Goal: Information Seeking & Learning: Find specific fact

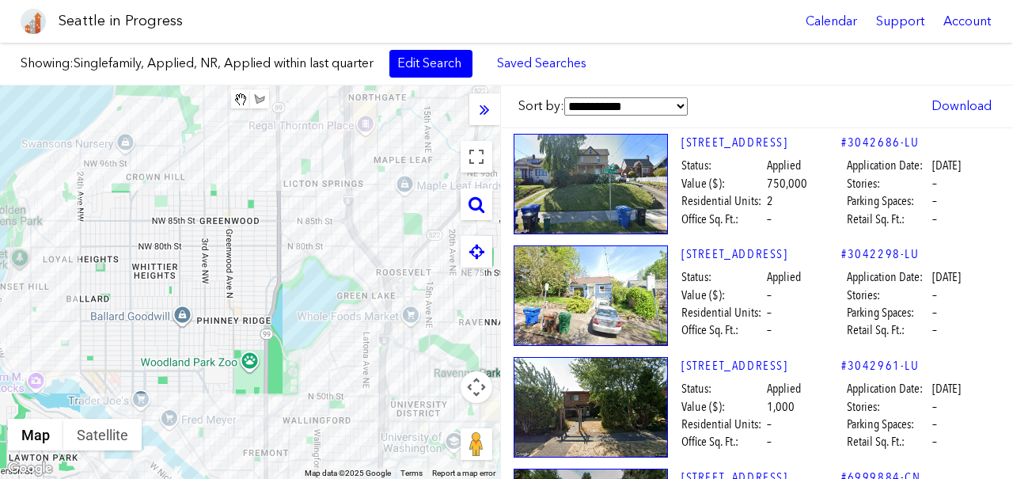
drag, startPoint x: 282, startPoint y: 240, endPoint x: 306, endPoint y: 433, distance: 194.5
click at [306, 434] on div at bounding box center [250, 281] width 500 height 393
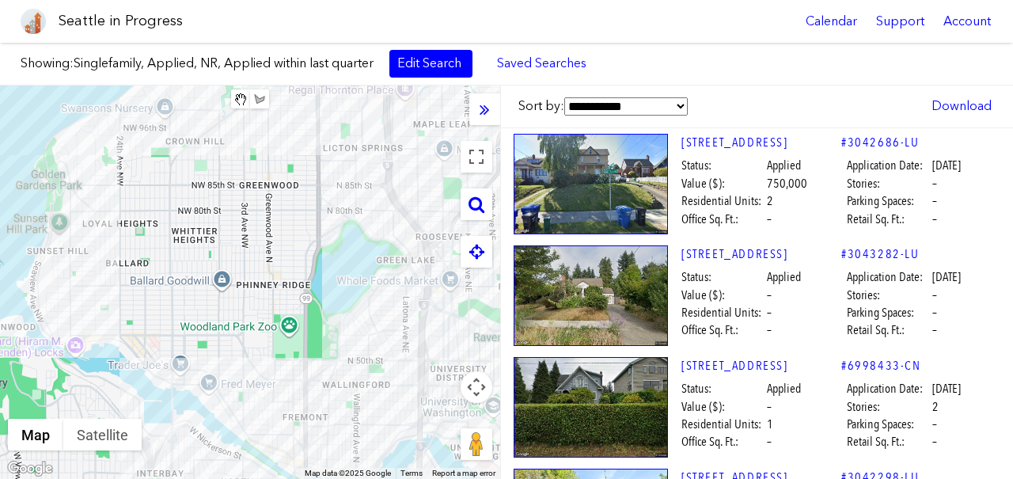
drag, startPoint x: 272, startPoint y: 341, endPoint x: 309, endPoint y: 297, distance: 57.2
click at [309, 297] on div at bounding box center [250, 281] width 500 height 393
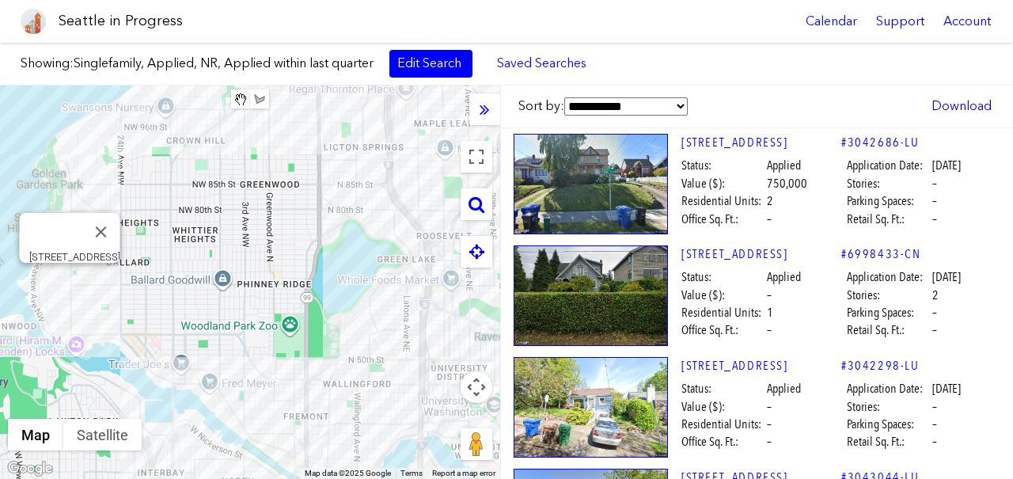
click at [70, 275] on div "[STREET_ADDRESS]" at bounding box center [250, 281] width 500 height 393
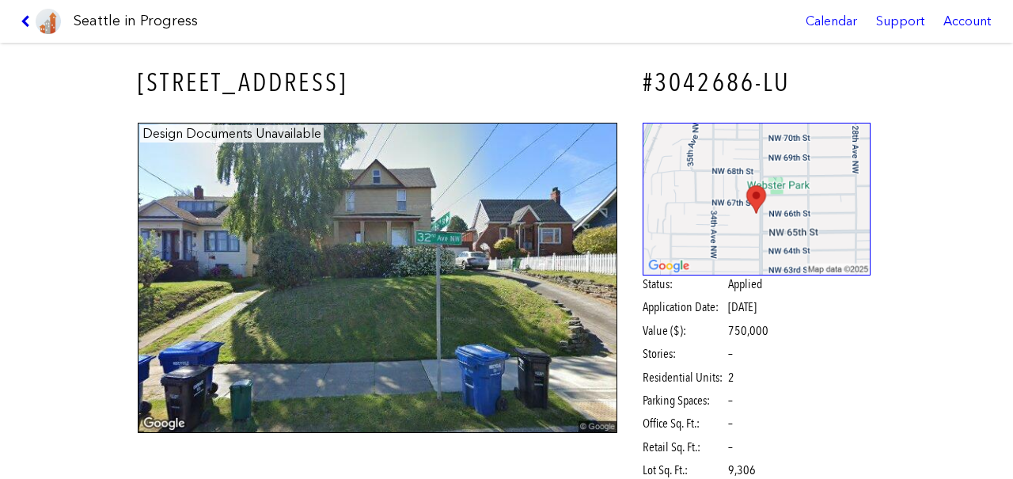
click at [30, 19] on icon at bounding box center [28, 21] width 15 height 13
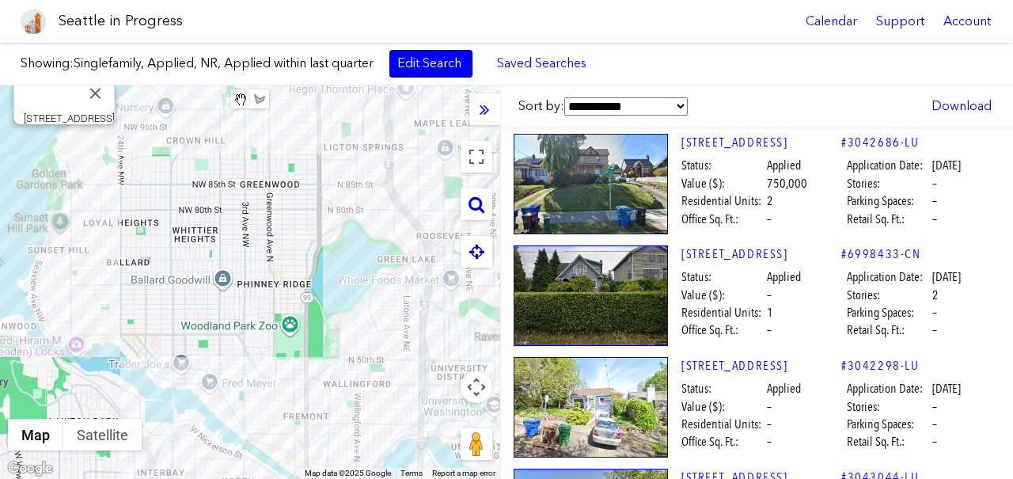
click at [63, 142] on div "[STREET_ADDRESS]" at bounding box center [250, 281] width 500 height 393
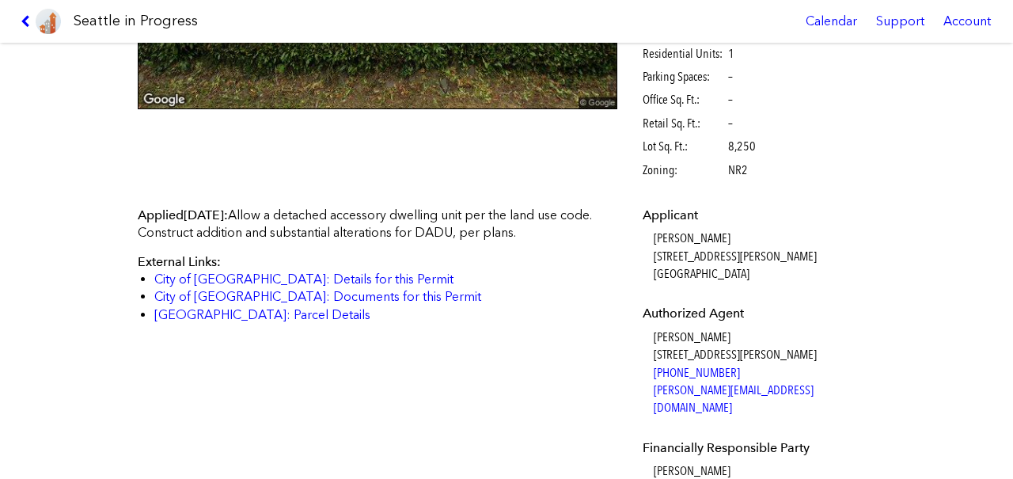
scroll to position [354, 0]
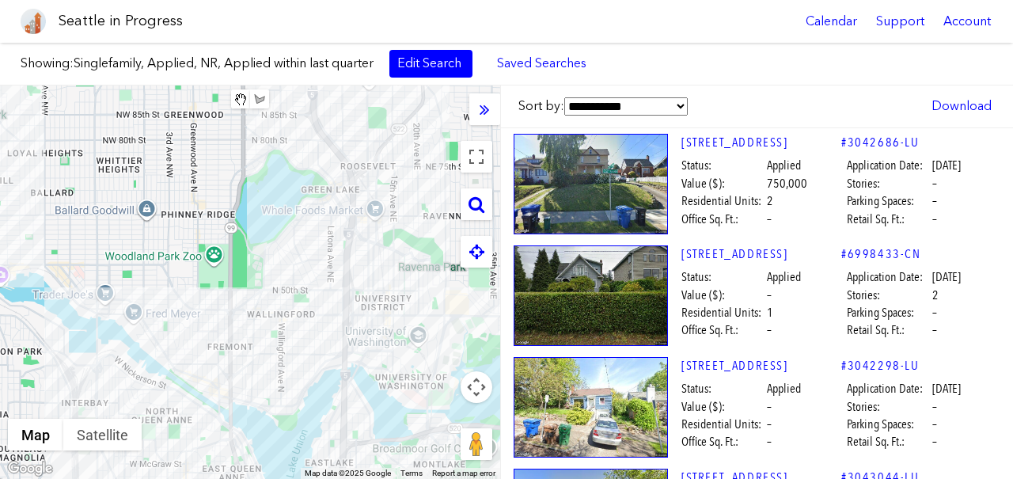
drag, startPoint x: 326, startPoint y: 284, endPoint x: 240, endPoint y: 204, distance: 117.6
click at [240, 204] on div at bounding box center [250, 281] width 500 height 393
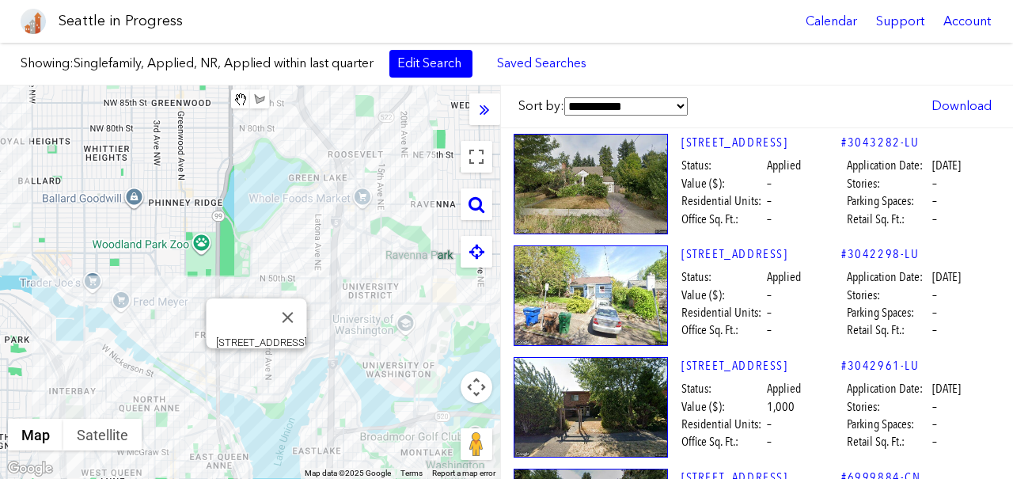
click at [257, 369] on div "[STREET_ADDRESS]" at bounding box center [250, 281] width 500 height 393
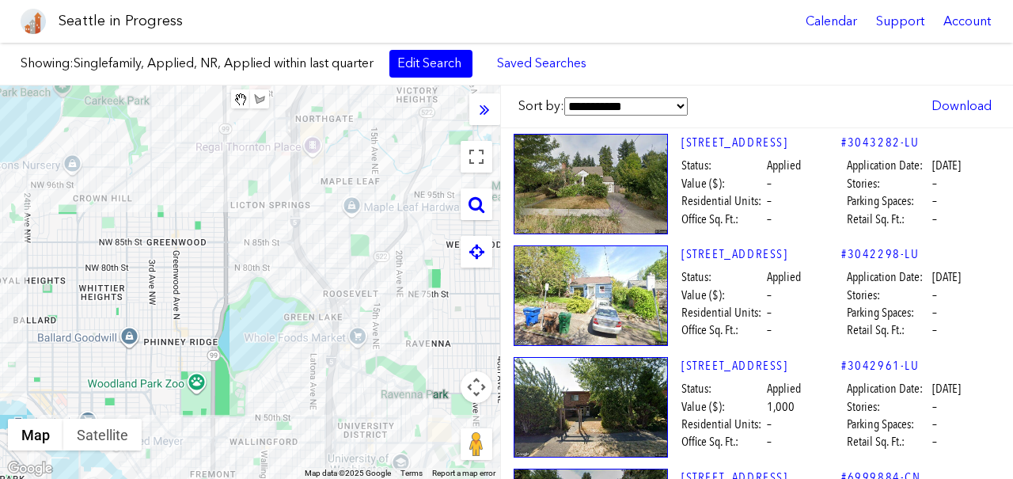
drag, startPoint x: 222, startPoint y: 140, endPoint x: 210, endPoint y: 316, distance: 176.8
click at [210, 319] on div at bounding box center [250, 281] width 500 height 393
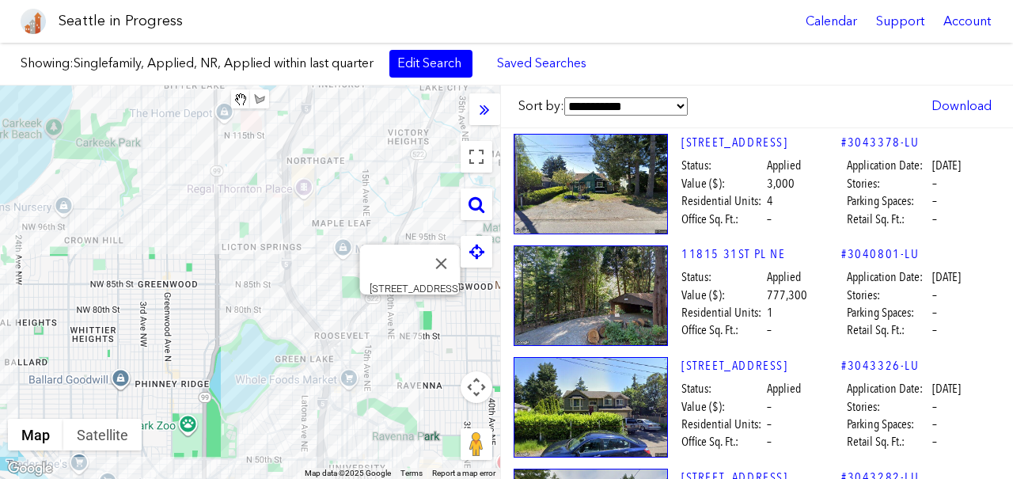
click at [409, 314] on div "[STREET_ADDRESS]" at bounding box center [250, 281] width 500 height 393
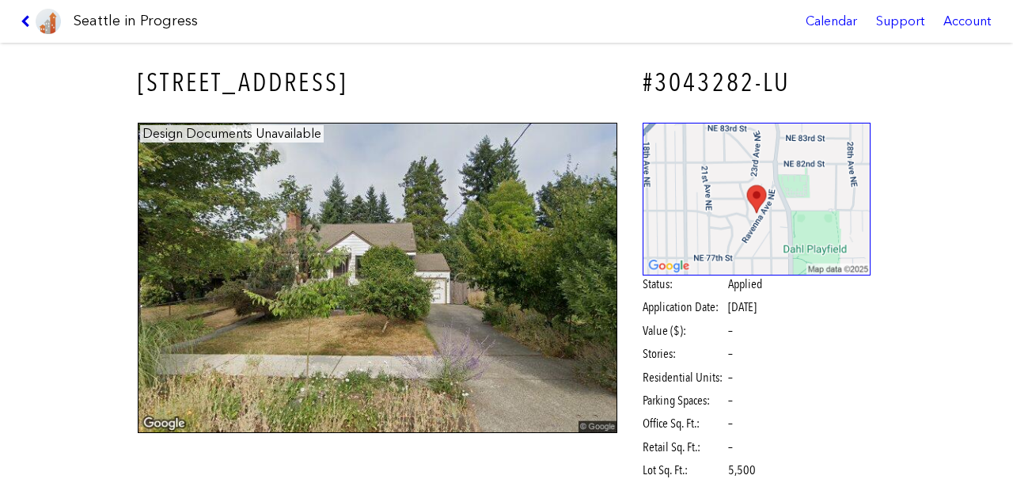
click at [28, 25] on icon at bounding box center [28, 21] width 15 height 13
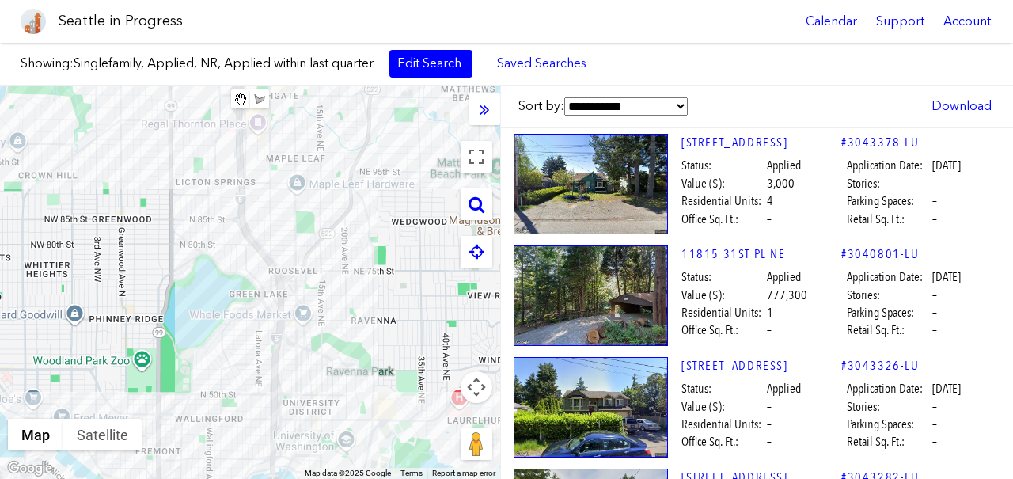
drag, startPoint x: 244, startPoint y: 242, endPoint x: 115, endPoint y: 66, distance: 218.4
click at [116, 66] on div "Showing: Singlefamily, Applied, NR, Applied within last quarter Edit Search Sav…" at bounding box center [506, 261] width 1013 height 436
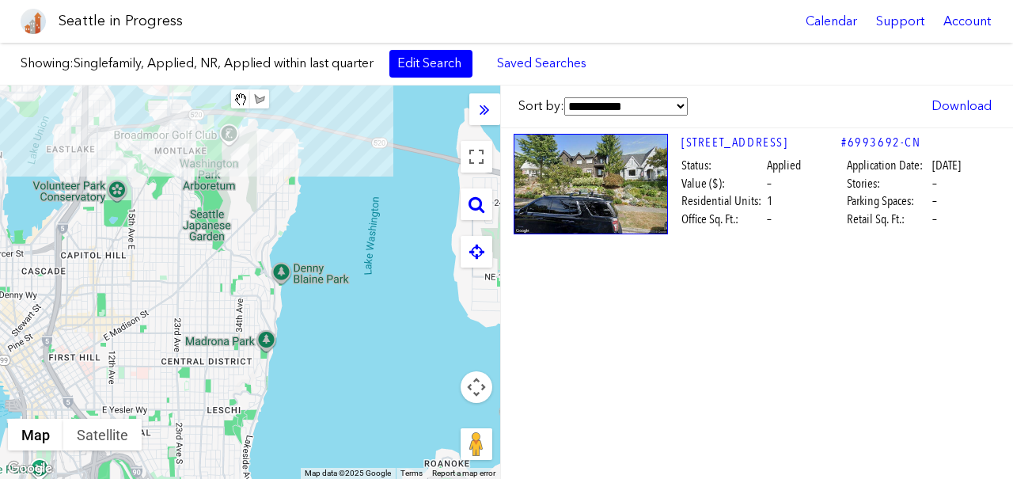
drag, startPoint x: 167, startPoint y: 289, endPoint x: 254, endPoint y: 228, distance: 106.2
click at [254, 228] on div at bounding box center [250, 281] width 500 height 393
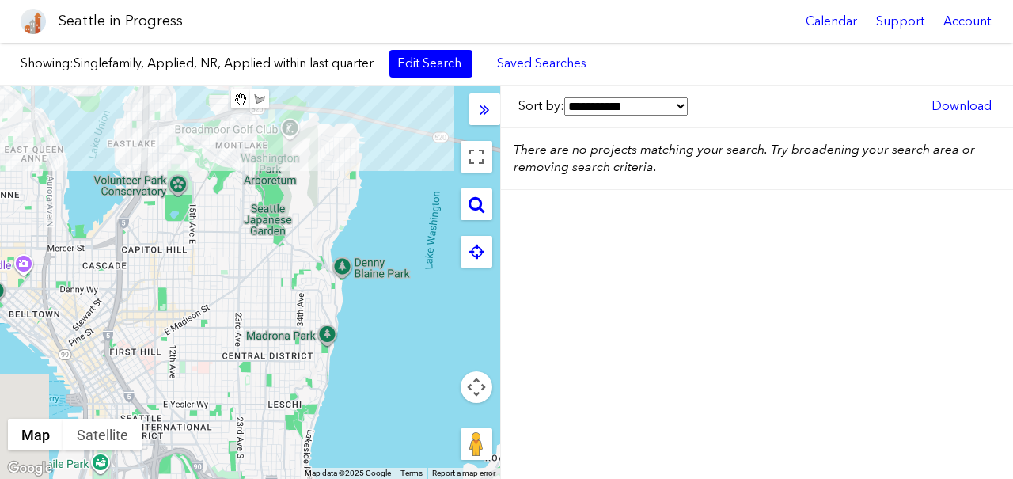
drag, startPoint x: 131, startPoint y: 233, endPoint x: 226, endPoint y: 233, distance: 94.9
click at [228, 233] on div at bounding box center [250, 281] width 500 height 393
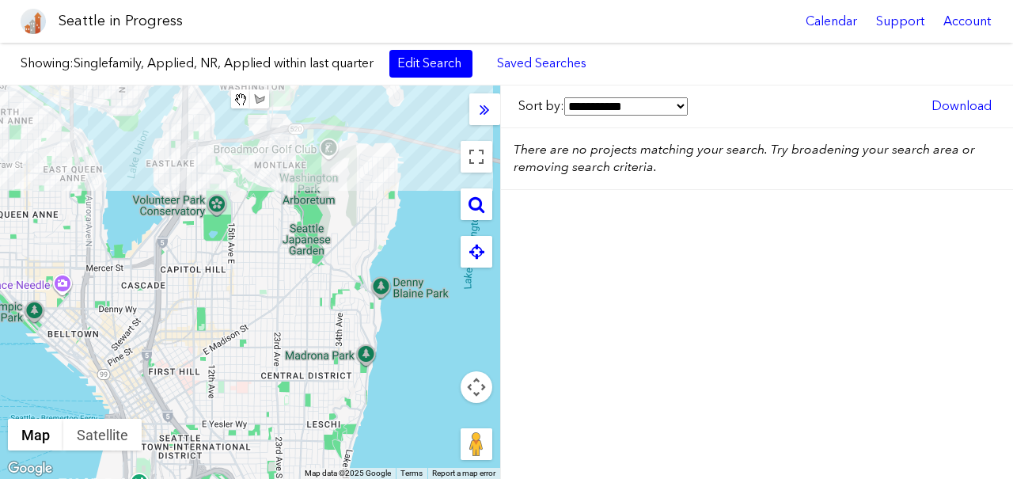
drag, startPoint x: 251, startPoint y: 290, endPoint x: 251, endPoint y: 323, distance: 33.2
click at [251, 323] on div at bounding box center [250, 281] width 500 height 393
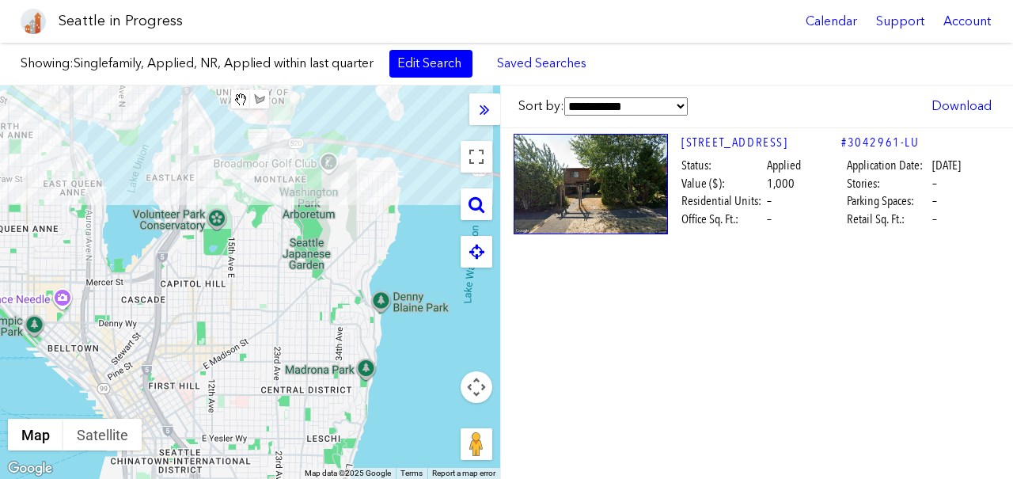
click at [105, 94] on div "[STREET_ADDRESS]" at bounding box center [250, 281] width 500 height 393
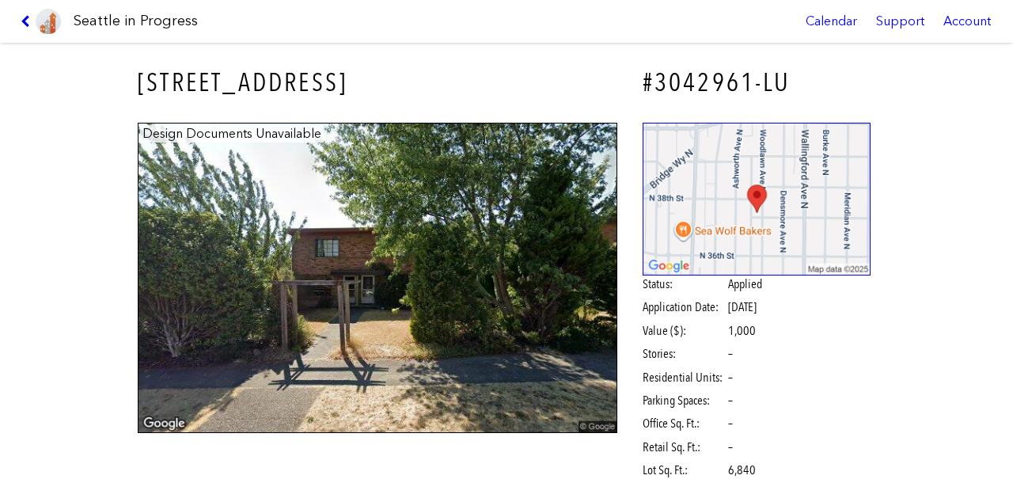
click at [25, 18] on icon at bounding box center [28, 21] width 15 height 13
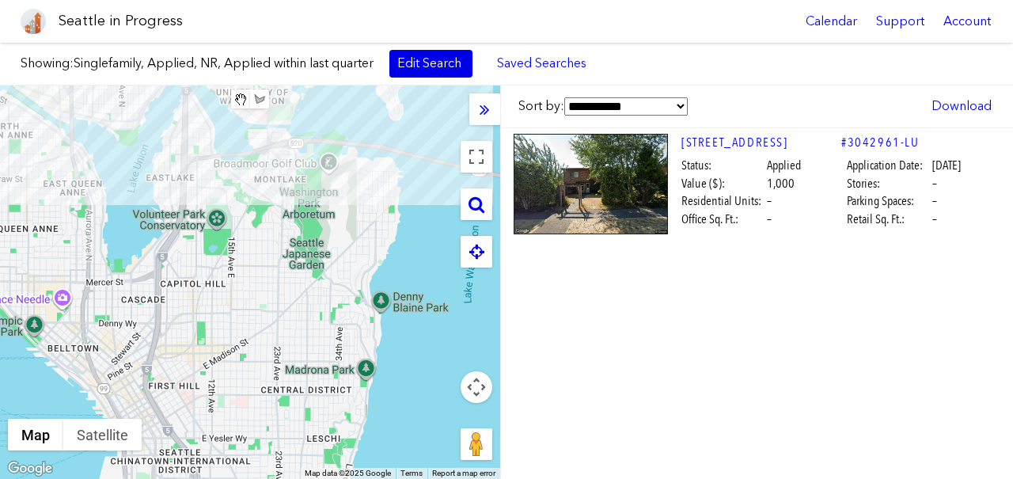
click at [433, 65] on link "Edit Search" at bounding box center [430, 63] width 83 height 27
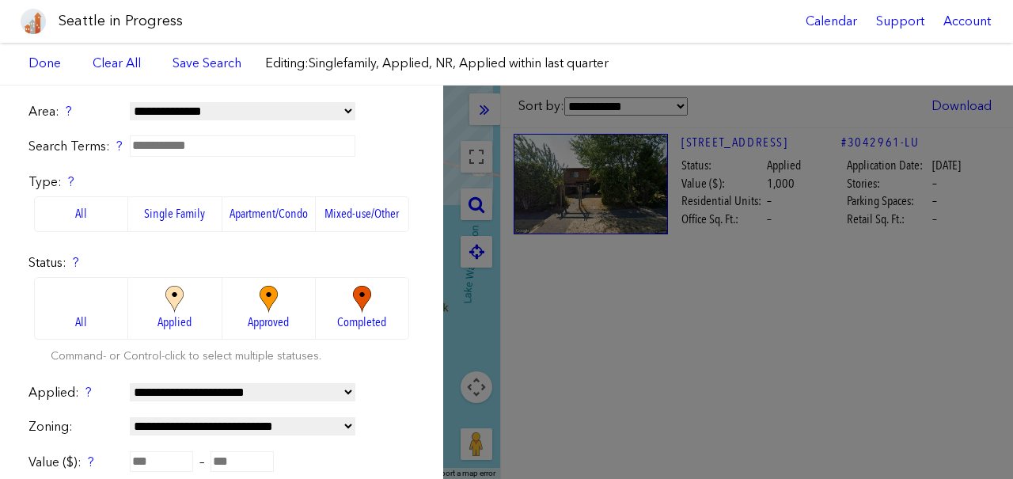
click at [266, 209] on label "Apartment/Condo" at bounding box center [268, 213] width 93 height 35
click at [478, 310] on div "**********" at bounding box center [506, 281] width 1013 height 393
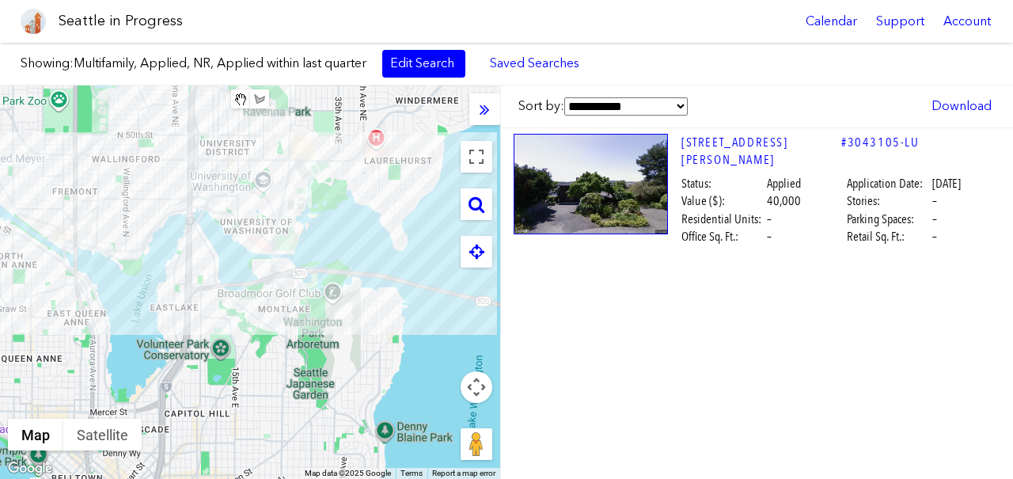
drag, startPoint x: 279, startPoint y: 232, endPoint x: 287, endPoint y: 367, distance: 135.5
click at [287, 367] on div at bounding box center [250, 281] width 500 height 393
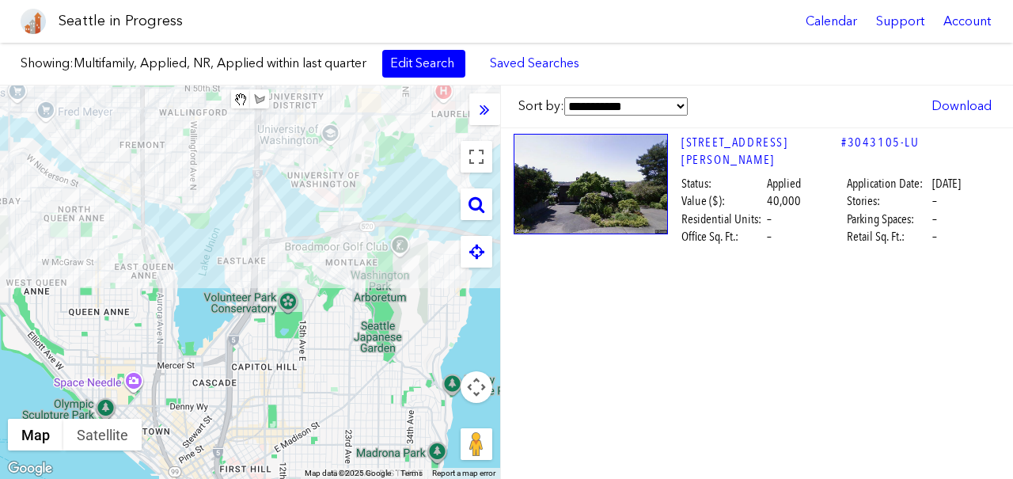
drag, startPoint x: 206, startPoint y: 347, endPoint x: 346, endPoint y: 281, distance: 155.0
click at [347, 281] on div at bounding box center [250, 281] width 500 height 393
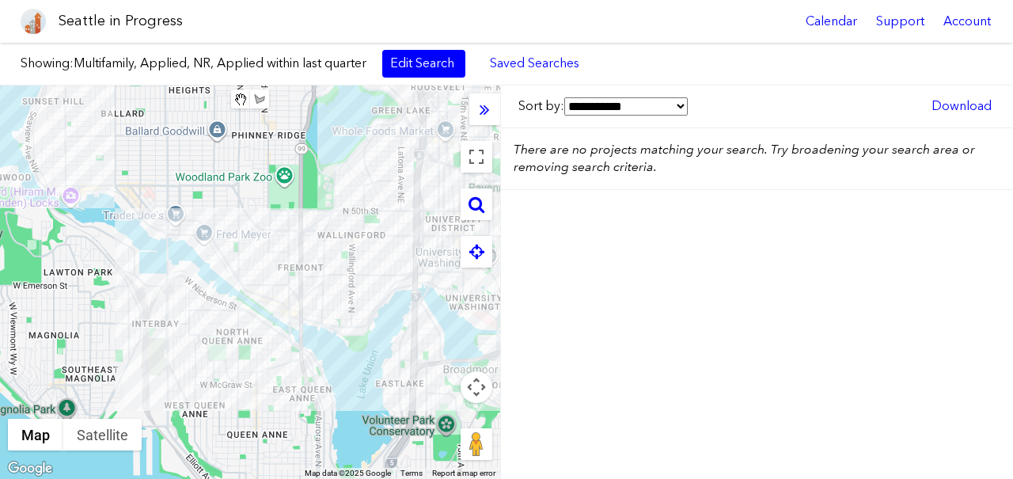
drag, startPoint x: 244, startPoint y: 152, endPoint x: 327, endPoint y: 296, distance: 166.2
click at [327, 296] on div at bounding box center [250, 281] width 500 height 393
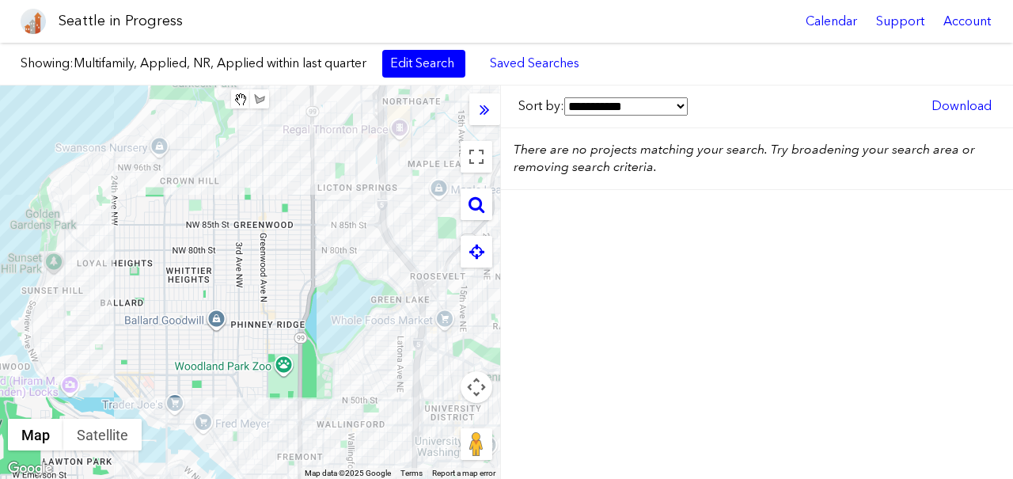
drag, startPoint x: 233, startPoint y: 204, endPoint x: 229, endPoint y: 393, distance: 189.1
click at [231, 394] on div at bounding box center [250, 281] width 500 height 393
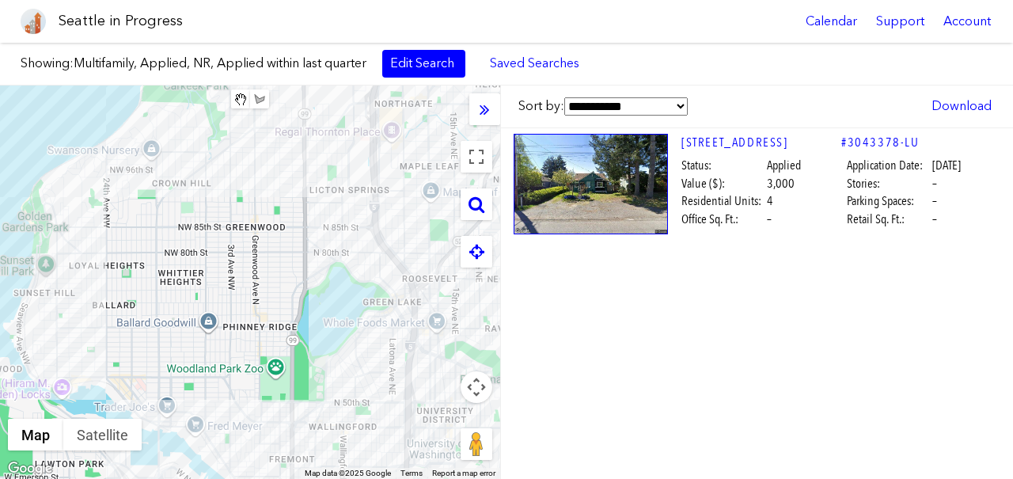
drag, startPoint x: 241, startPoint y: 263, endPoint x: 179, endPoint y: 229, distance: 70.5
click at [179, 229] on div at bounding box center [250, 281] width 500 height 393
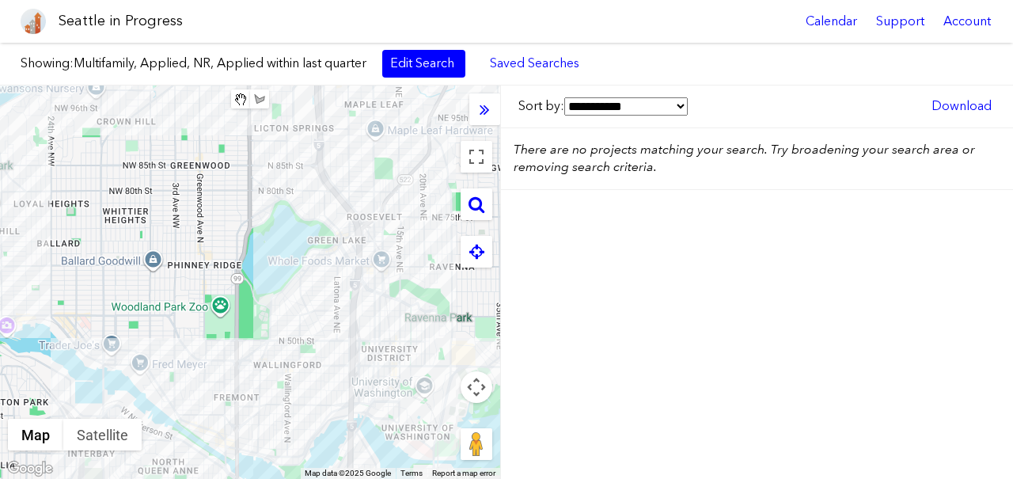
drag, startPoint x: 157, startPoint y: 216, endPoint x: 237, endPoint y: 216, distance: 79.9
click at [237, 216] on div at bounding box center [250, 281] width 500 height 393
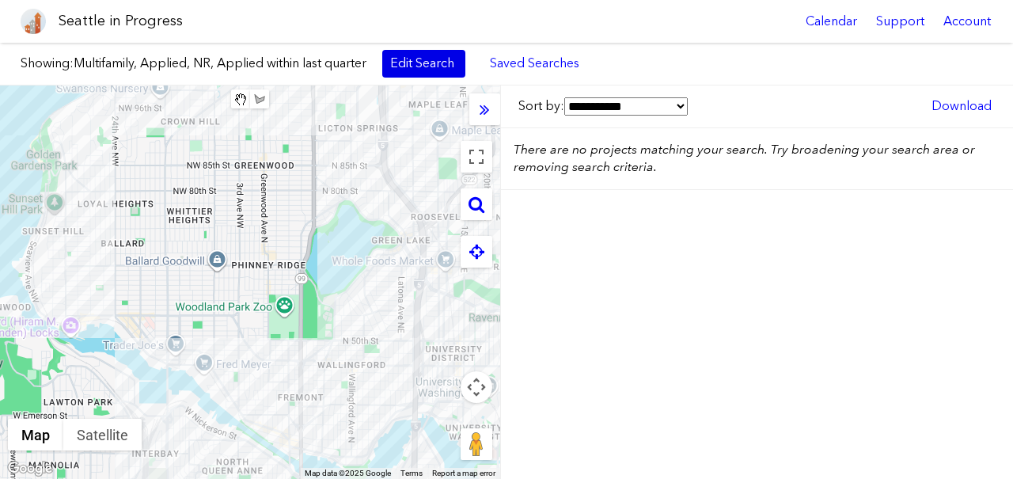
click at [411, 63] on link "Edit Search" at bounding box center [423, 63] width 83 height 27
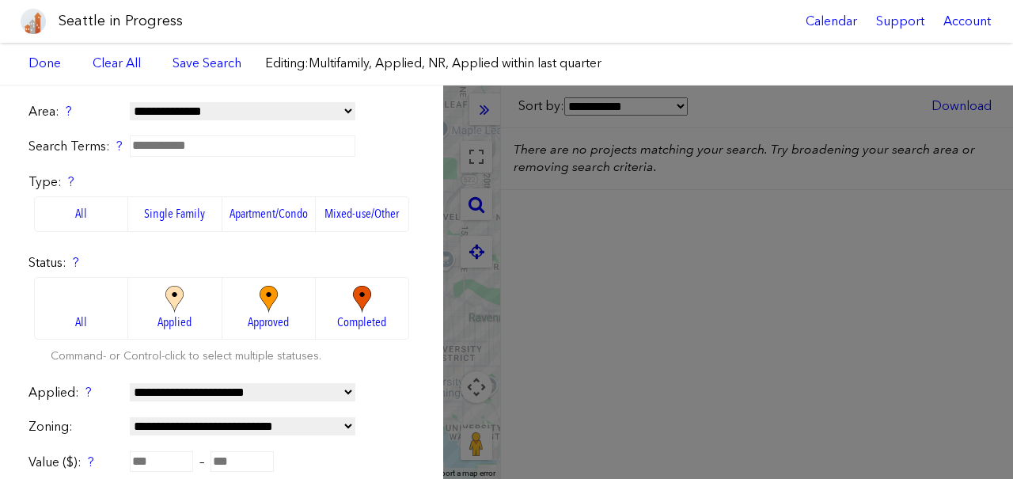
click at [191, 214] on label "Single Family" at bounding box center [174, 213] width 93 height 35
click at [265, 303] on img at bounding box center [269, 300] width 44 height 28
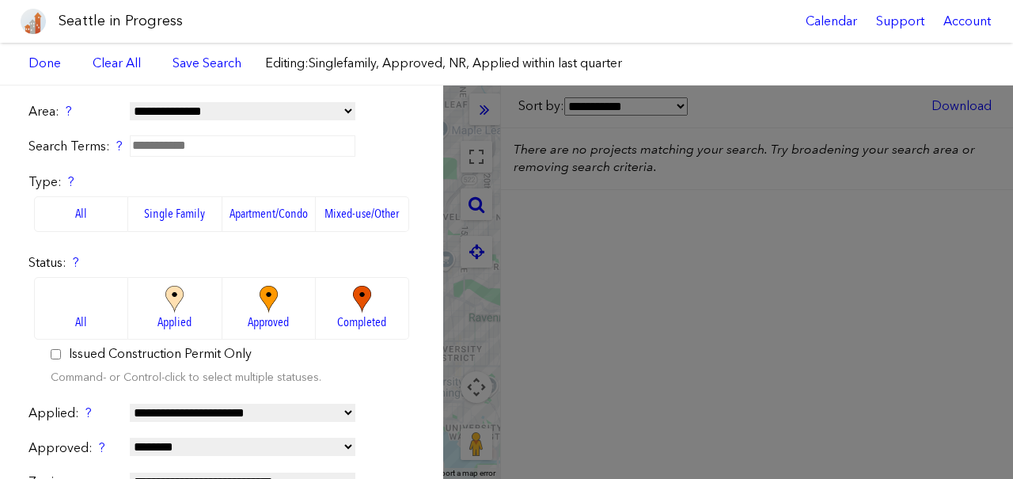
click at [166, 312] on img at bounding box center [175, 300] width 44 height 28
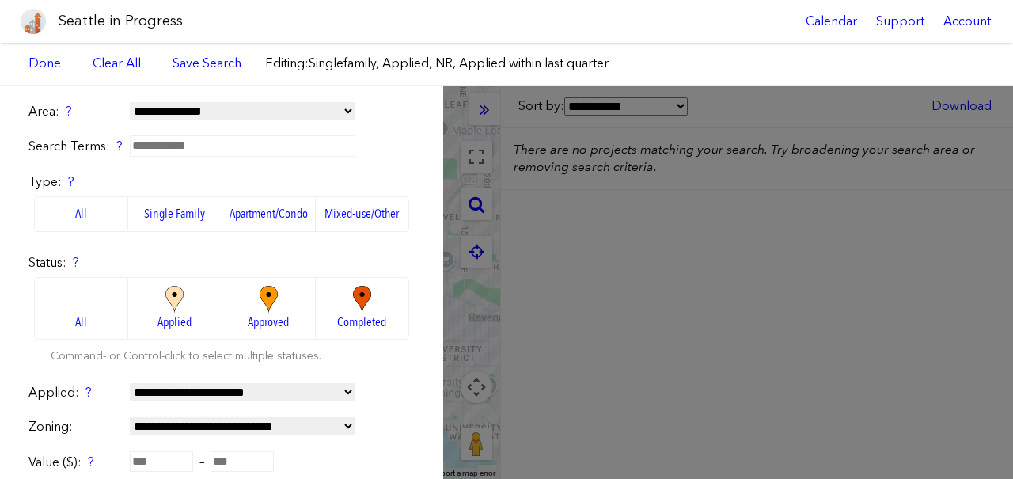
click at [193, 395] on select "**********" at bounding box center [242, 392] width 225 height 18
click at [130, 383] on select "**********" at bounding box center [242, 392] width 225 height 18
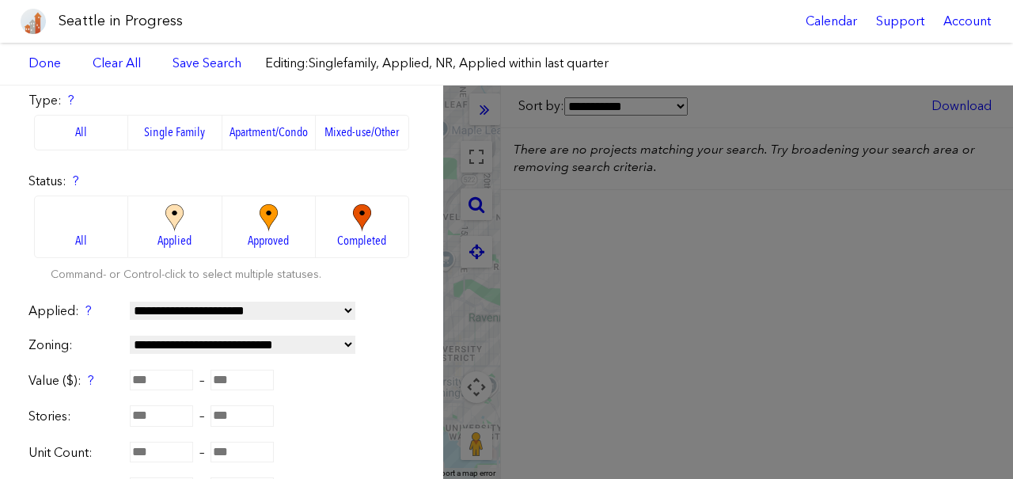
scroll to position [142, 0]
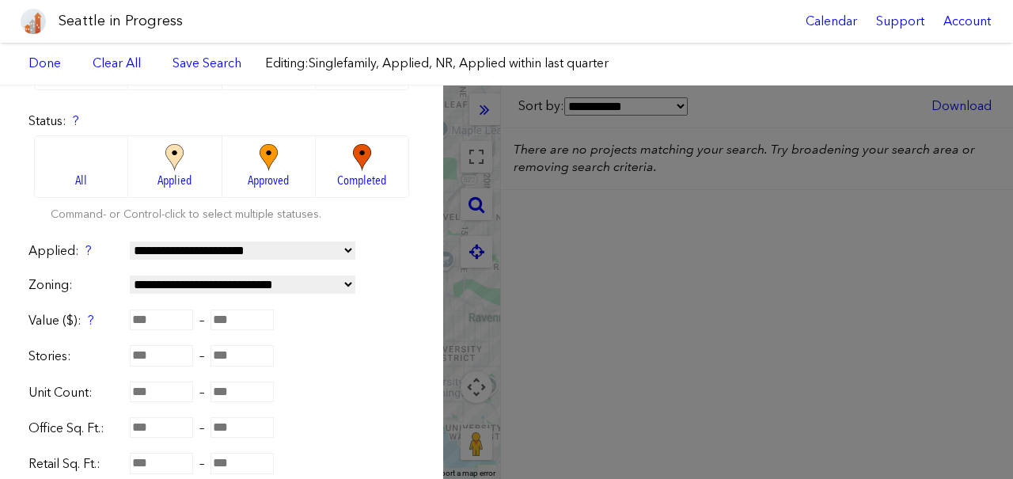
click at [225, 257] on select "**********" at bounding box center [242, 250] width 225 height 18
click at [130, 241] on select "**********" at bounding box center [242, 250] width 225 height 18
click at [273, 150] on img at bounding box center [269, 158] width 44 height 28
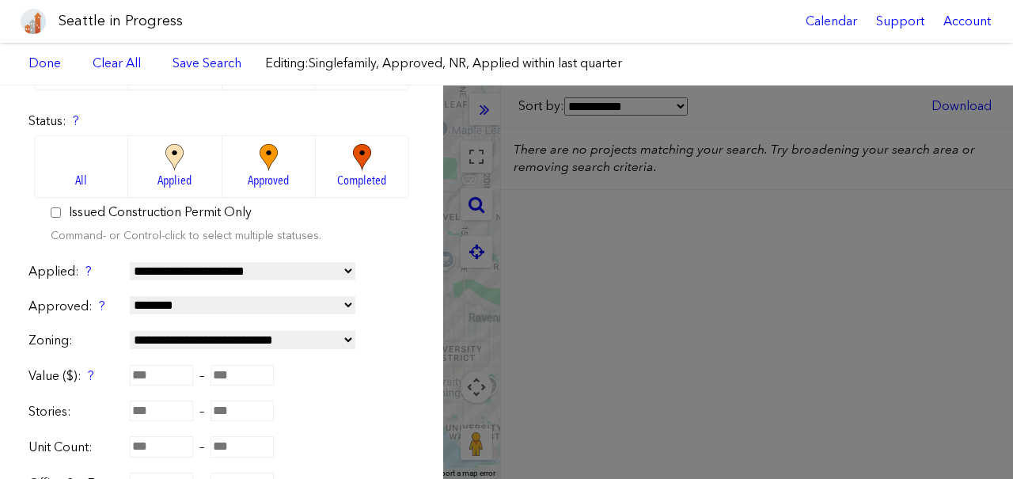
click at [225, 267] on select "**********" at bounding box center [242, 271] width 225 height 18
click at [130, 262] on select "**********" at bounding box center [242, 271] width 225 height 18
click at [347, 236] on div "Status: ? All Applied Approved Completed Issued Construction Permit Only Comman…" at bounding box center [221, 179] width 386 height 134
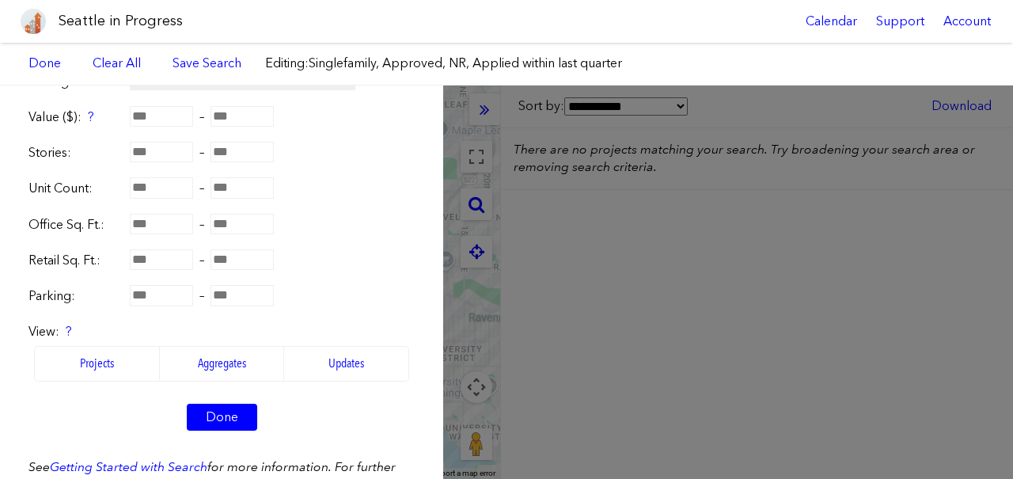
scroll to position [533, 0]
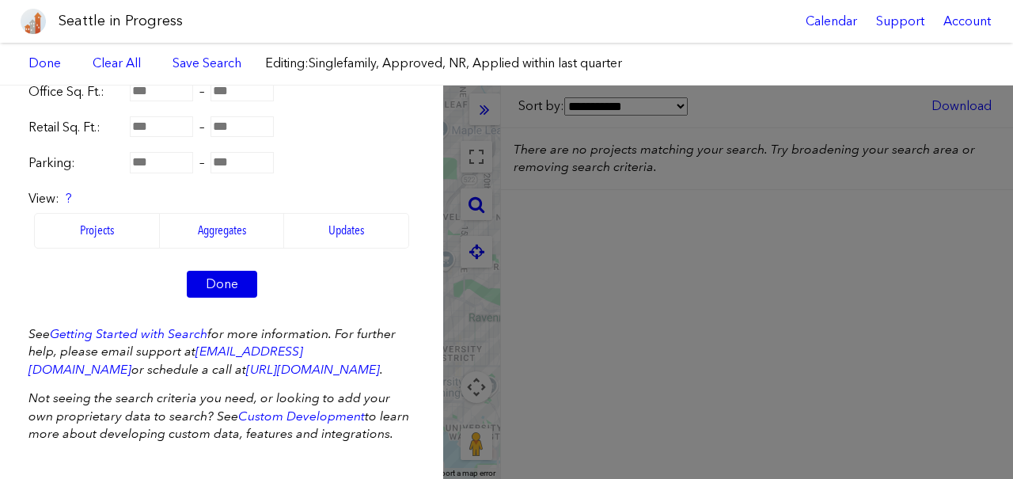
click at [224, 282] on link "Done" at bounding box center [222, 284] width 70 height 27
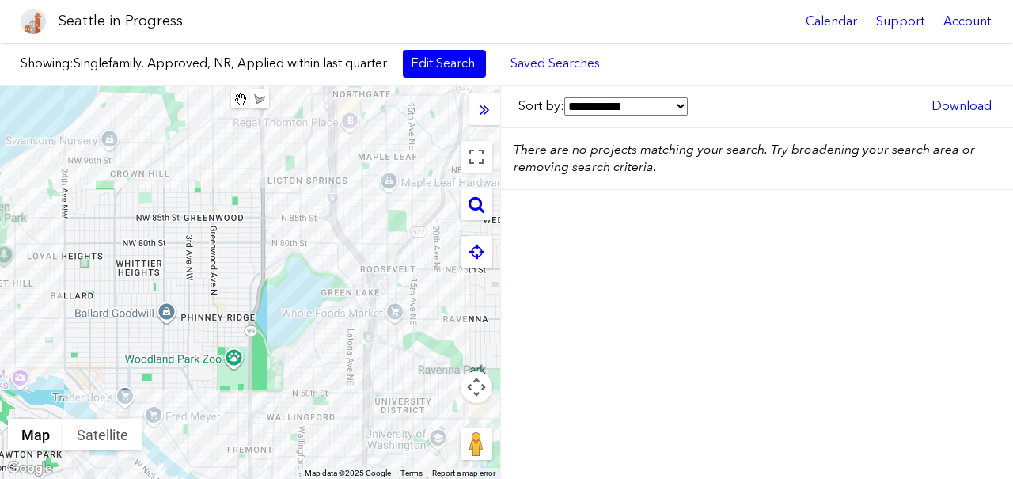
drag, startPoint x: 297, startPoint y: 242, endPoint x: 244, endPoint y: 294, distance: 75.0
click at [244, 295] on div at bounding box center [250, 281] width 500 height 393
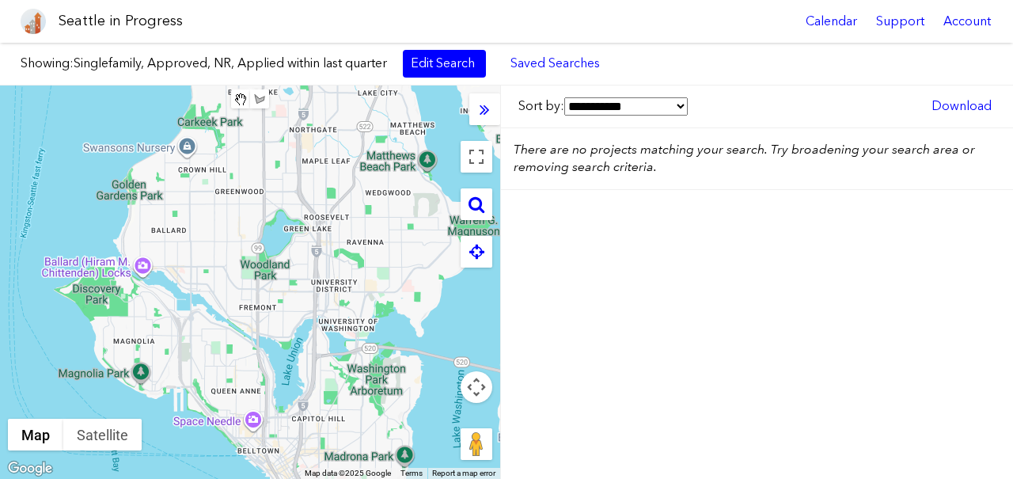
drag, startPoint x: 285, startPoint y: 278, endPoint x: 298, endPoint y: 191, distance: 88.1
click at [298, 192] on div at bounding box center [250, 281] width 500 height 393
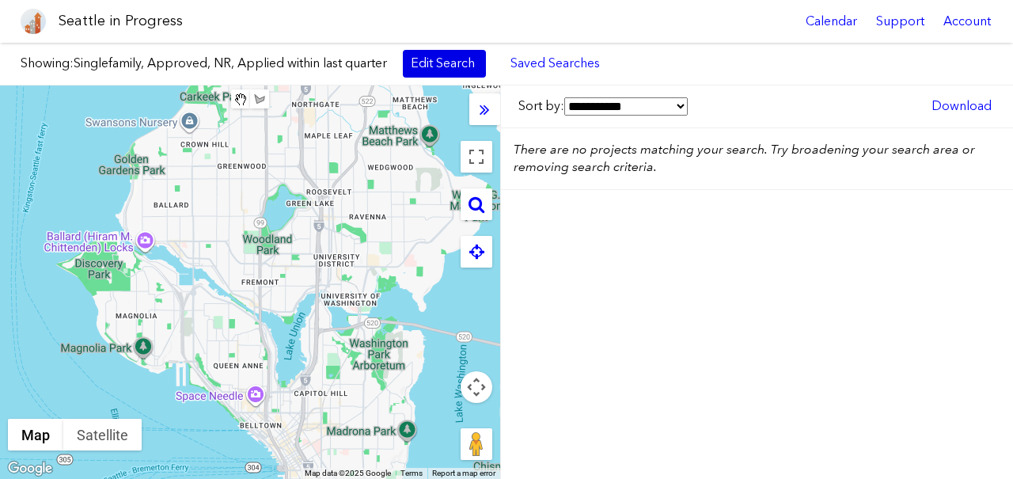
click at [437, 67] on link "Edit Search" at bounding box center [444, 63] width 83 height 27
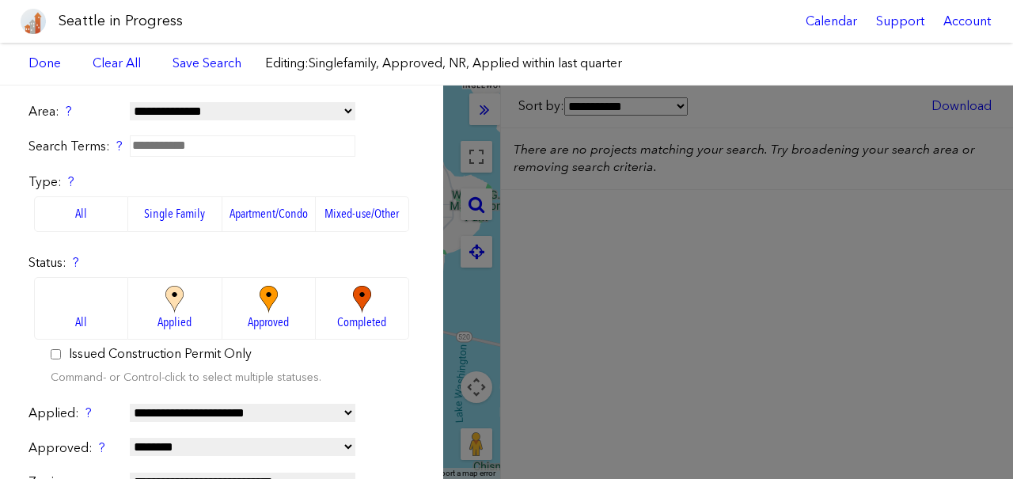
click at [194, 272] on div "Status: ? All Applied Approved Completed Issued Construction Permit Only Comman…" at bounding box center [221, 321] width 386 height 134
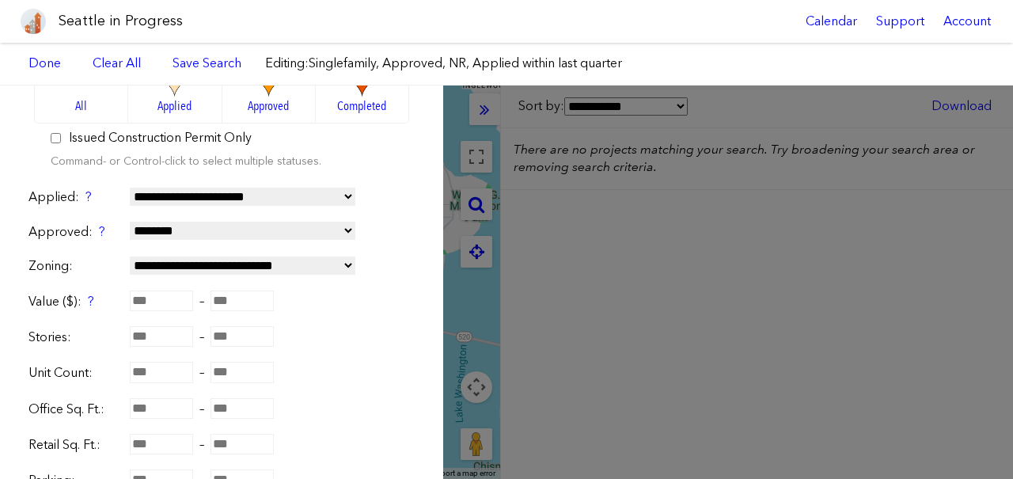
scroll to position [212, 0]
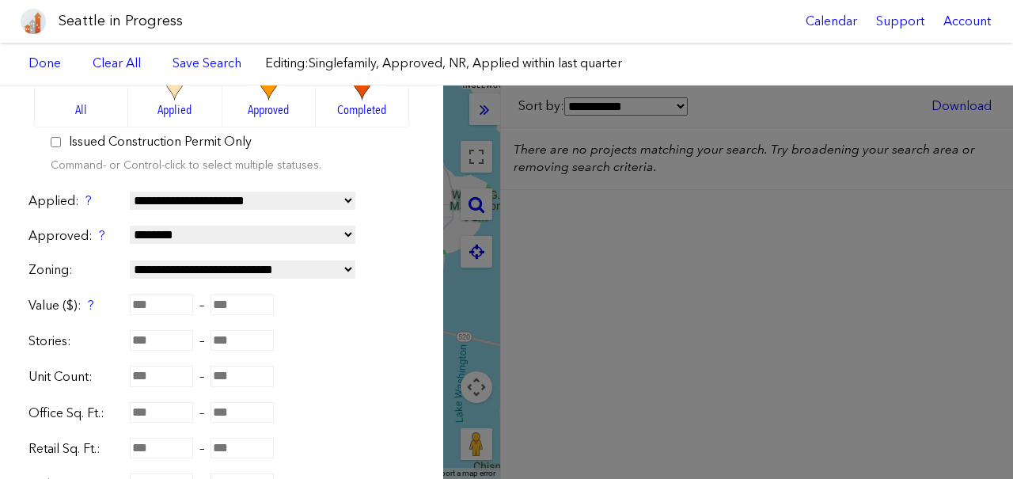
click at [194, 272] on select "**********" at bounding box center [242, 269] width 225 height 18
select select "***"
click at [130, 260] on select "**********" at bounding box center [242, 269] width 225 height 18
click at [366, 347] on div "Stories: –" at bounding box center [221, 340] width 386 height 19
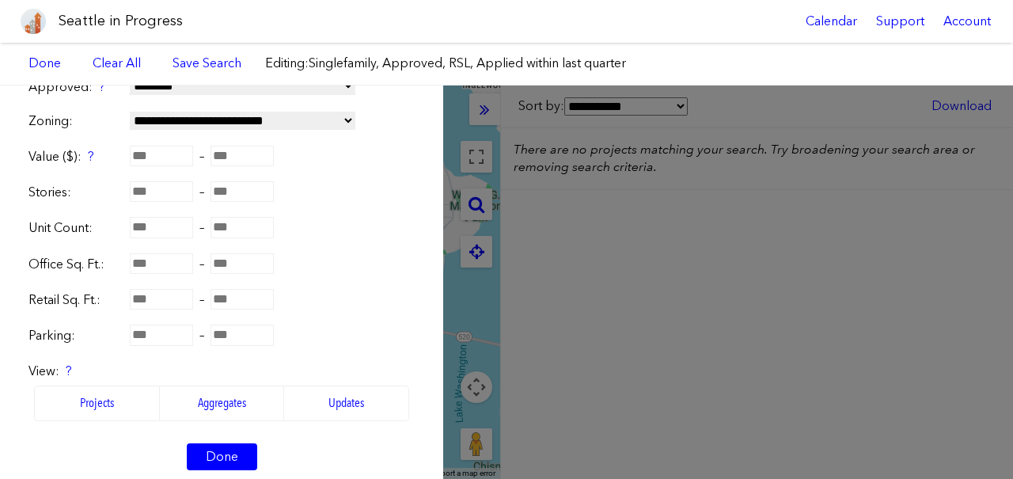
scroll to position [533, 0]
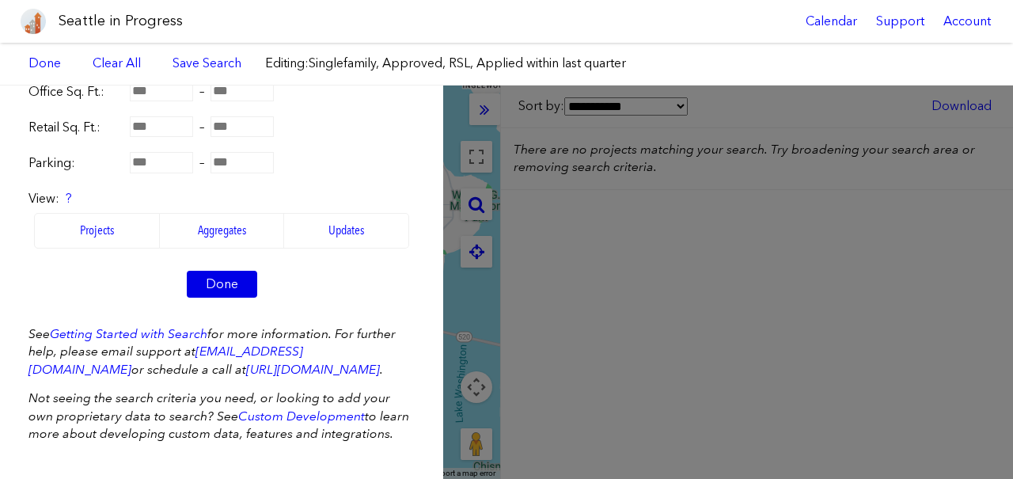
click at [214, 290] on link "Done" at bounding box center [222, 284] width 70 height 27
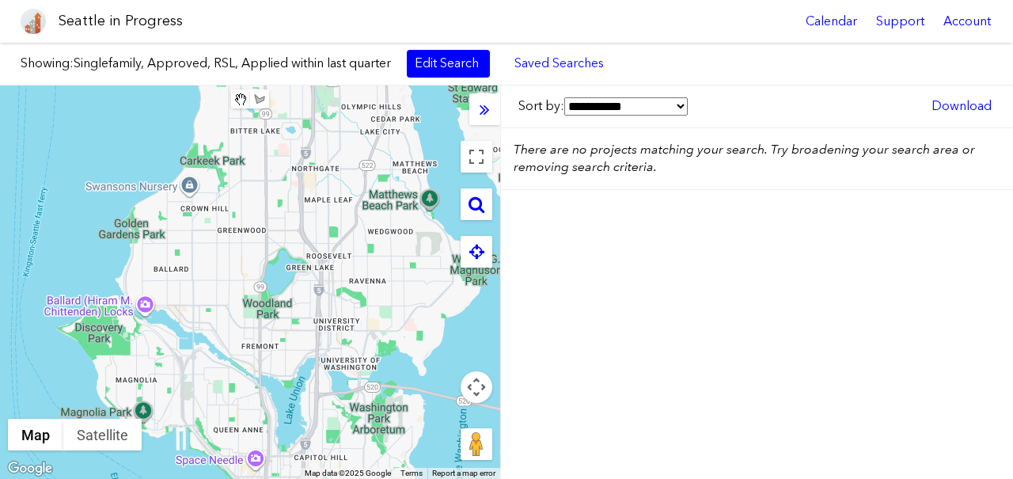
drag, startPoint x: 289, startPoint y: 213, endPoint x: 286, endPoint y: 297, distance: 84.7
click at [287, 297] on div at bounding box center [250, 281] width 500 height 393
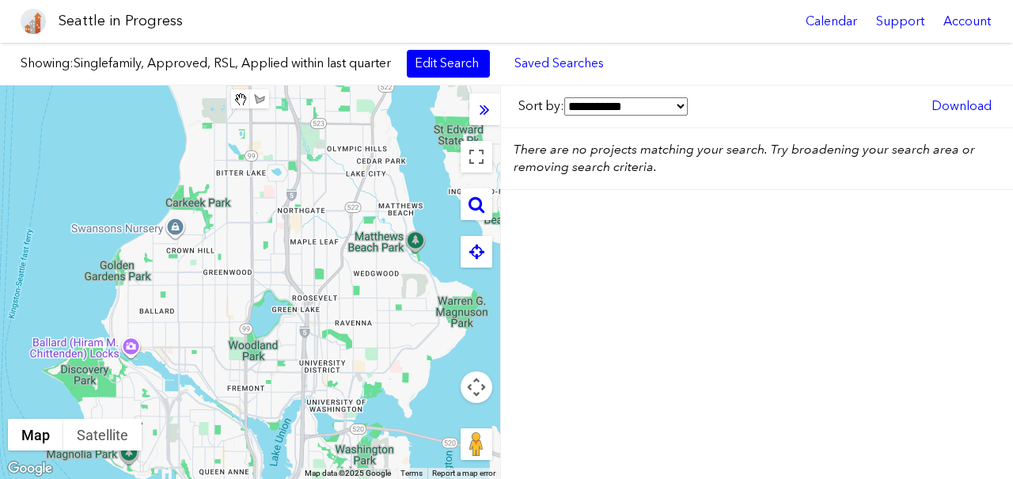
drag, startPoint x: 350, startPoint y: 224, endPoint x: 337, endPoint y: 248, distance: 27.3
click at [337, 248] on div at bounding box center [250, 281] width 500 height 393
click at [444, 64] on link "Edit Search" at bounding box center [448, 63] width 83 height 27
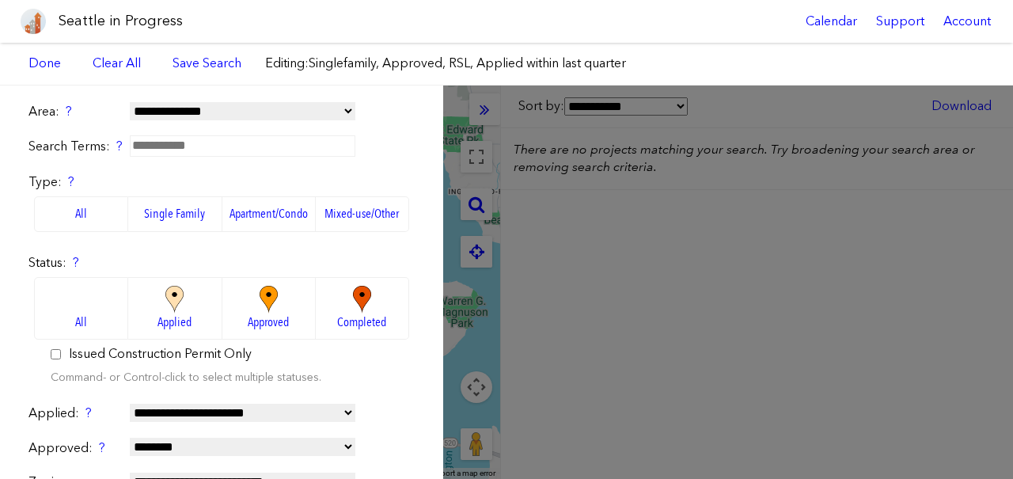
click at [239, 257] on label "Status: ?" at bounding box center [221, 262] width 386 height 17
click at [183, 301] on img at bounding box center [175, 300] width 44 height 28
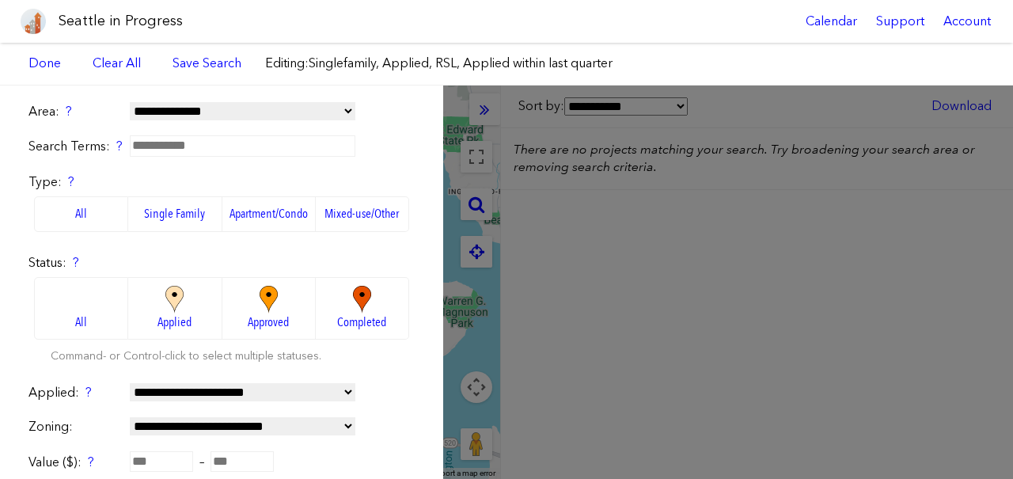
click at [328, 151] on input "text" at bounding box center [242, 145] width 225 height 21
click at [379, 142] on div "Search Terms: ?" at bounding box center [221, 146] width 386 height 19
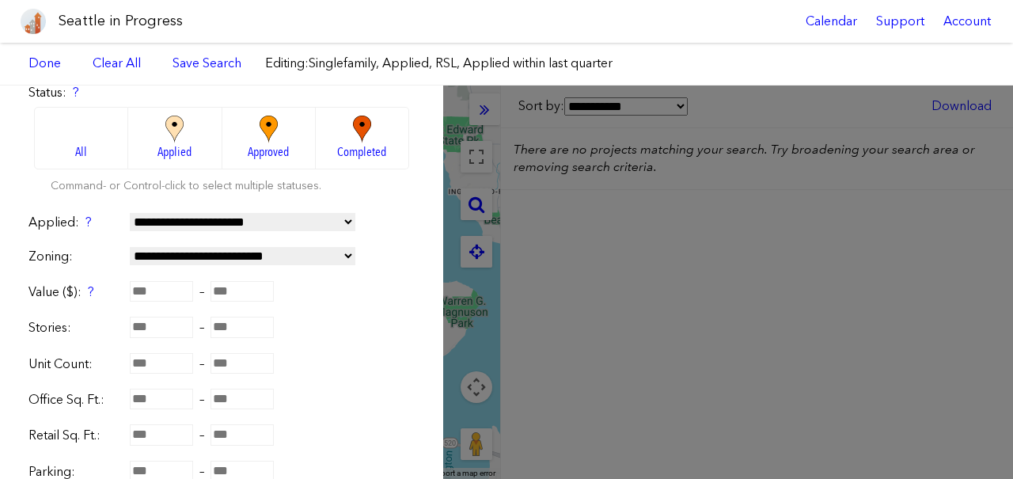
scroll to position [479, 0]
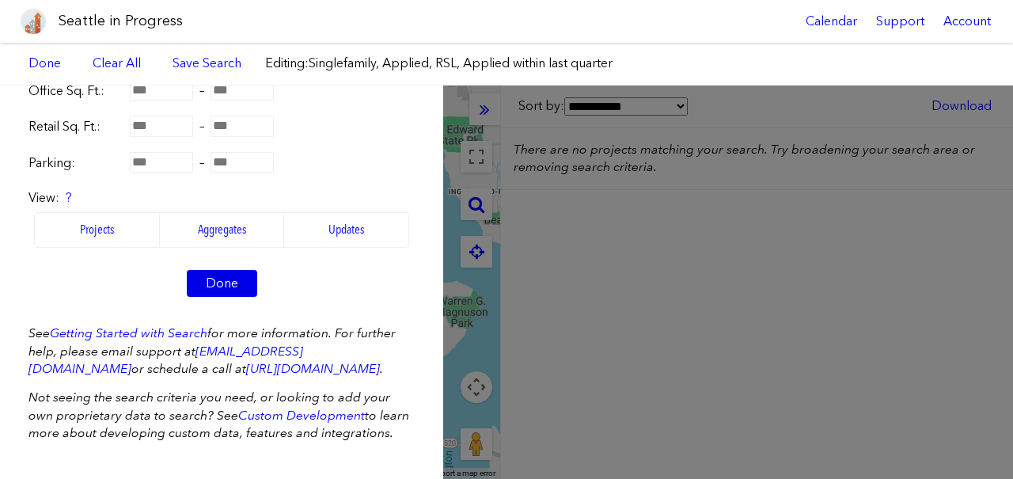
click at [235, 281] on link "Done" at bounding box center [222, 283] width 70 height 27
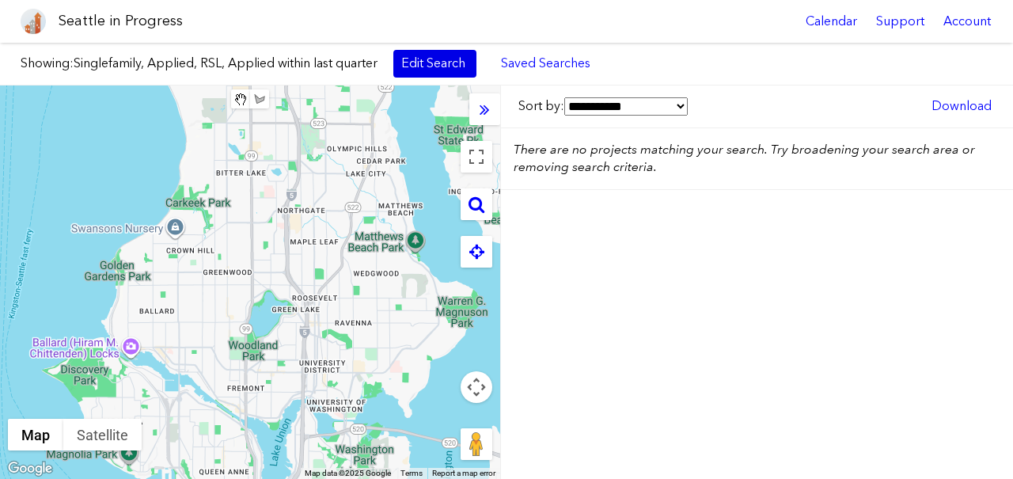
click at [434, 59] on link "Edit Search" at bounding box center [434, 63] width 83 height 27
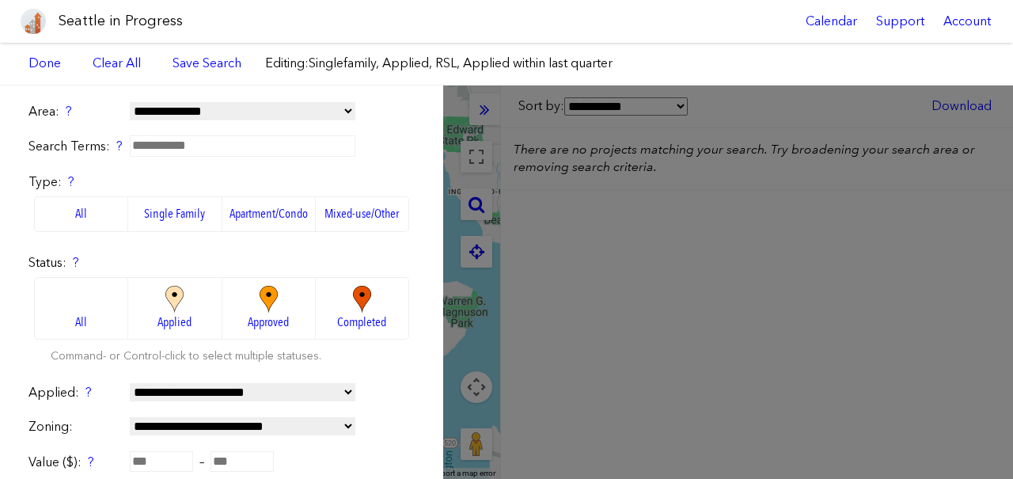
click at [227, 177] on label "Type: ?" at bounding box center [221, 181] width 386 height 17
click at [182, 385] on select "**********" at bounding box center [242, 392] width 225 height 18
select select "*********"
click at [130, 383] on select "**********" at bounding box center [242, 392] width 225 height 18
click at [372, 368] on form "**********" at bounding box center [221, 447] width 386 height 689
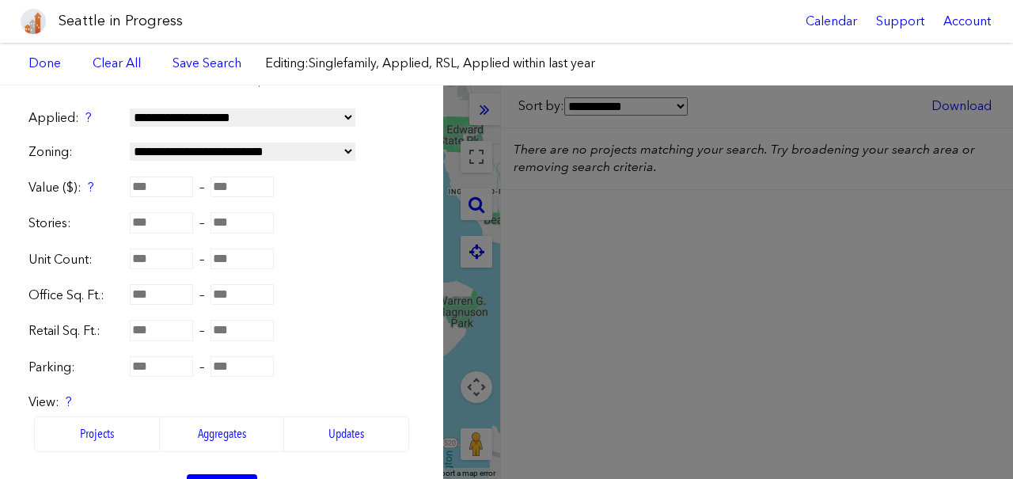
scroll to position [479, 0]
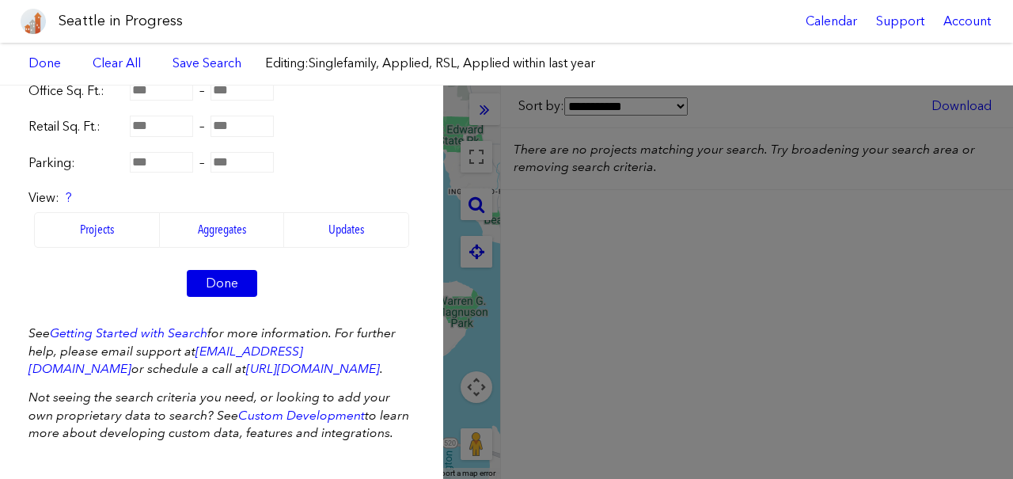
click at [237, 281] on link "Done" at bounding box center [222, 283] width 70 height 27
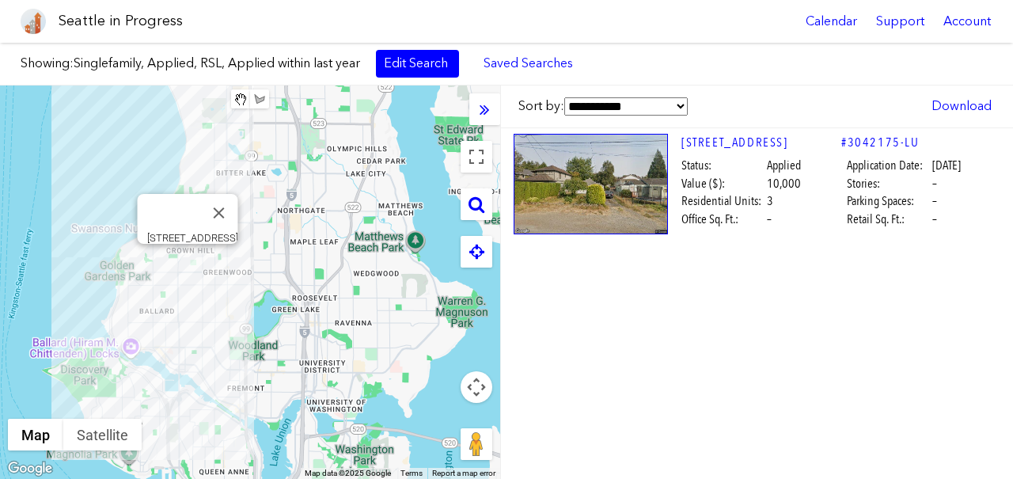
click at [184, 264] on div "[STREET_ADDRESS]" at bounding box center [250, 281] width 500 height 393
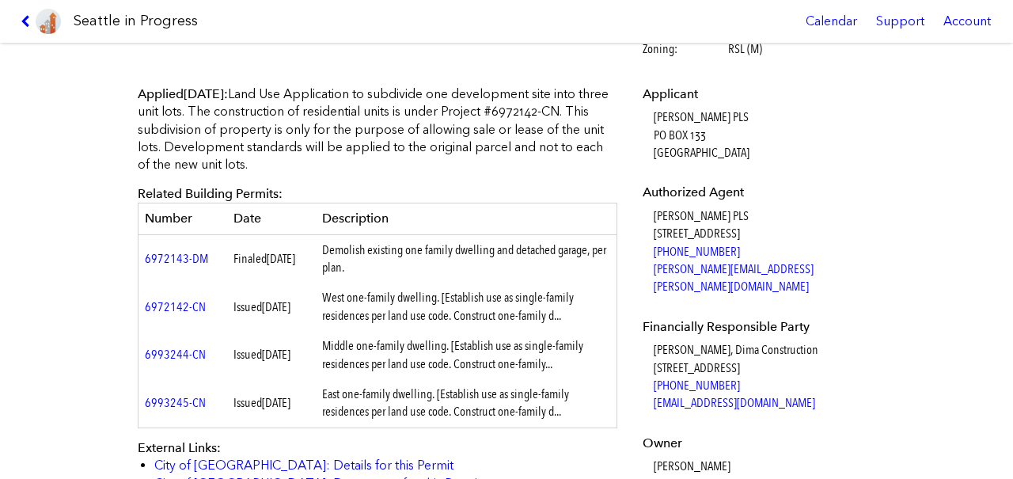
scroll to position [561, 0]
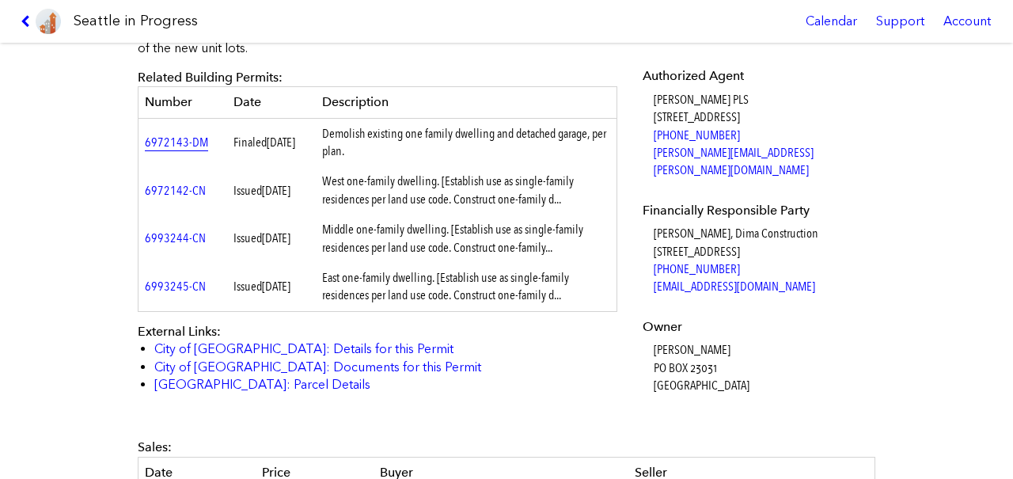
click at [179, 140] on link "6972143-DM" at bounding box center [176, 141] width 63 height 15
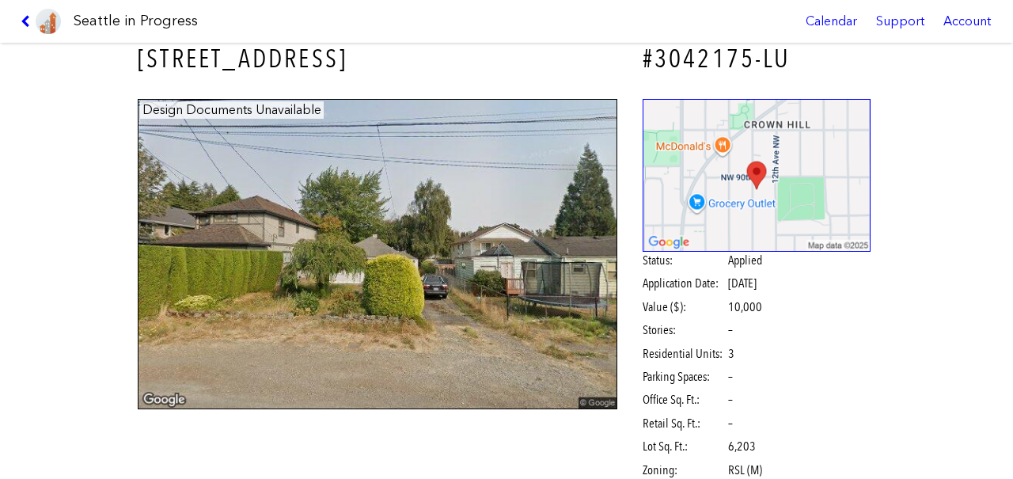
scroll to position [0, 0]
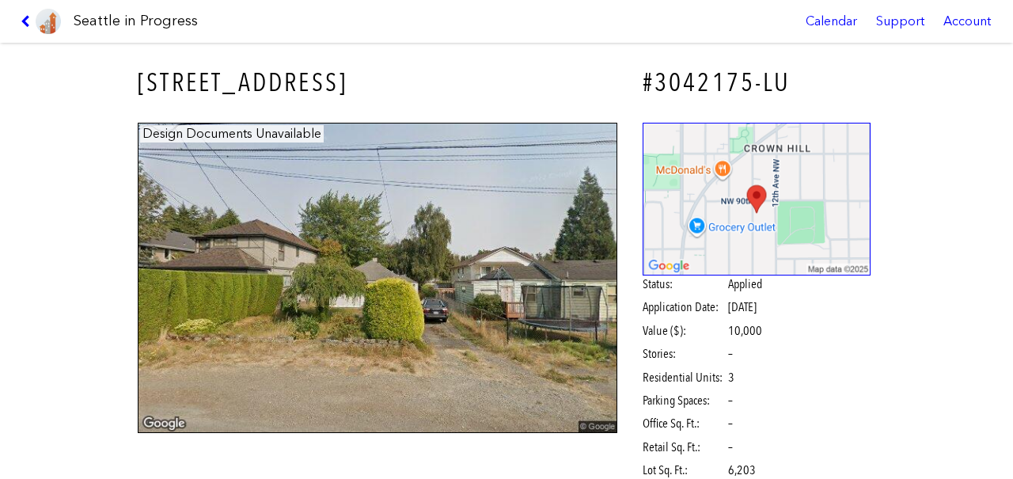
click at [224, 65] on h3 "[STREET_ADDRESS]" at bounding box center [377, 83] width 479 height 36
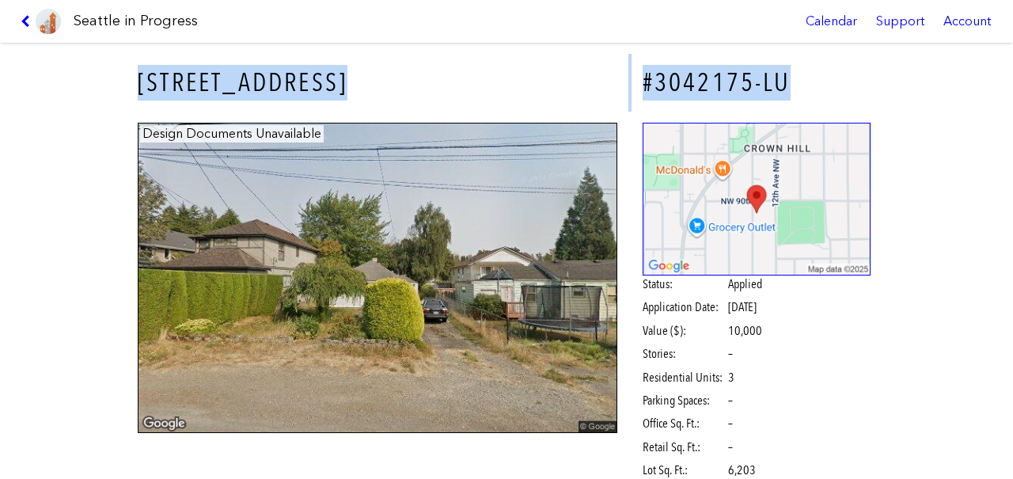
click at [224, 65] on h3 "[STREET_ADDRESS]" at bounding box center [377, 83] width 479 height 36
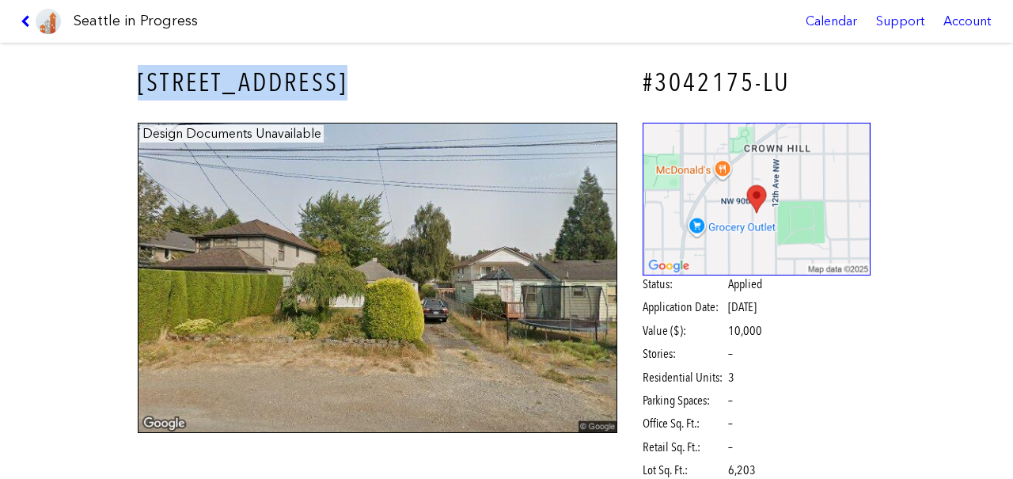
drag, startPoint x: 134, startPoint y: 81, endPoint x: 350, endPoint y: 76, distance: 216.0
click at [350, 77] on div "[STREET_ADDRESS]" at bounding box center [378, 83] width 502 height 58
copy h3 "[STREET_ADDRESS]"
click at [499, 85] on h3 "[STREET_ADDRESS]" at bounding box center [377, 83] width 479 height 36
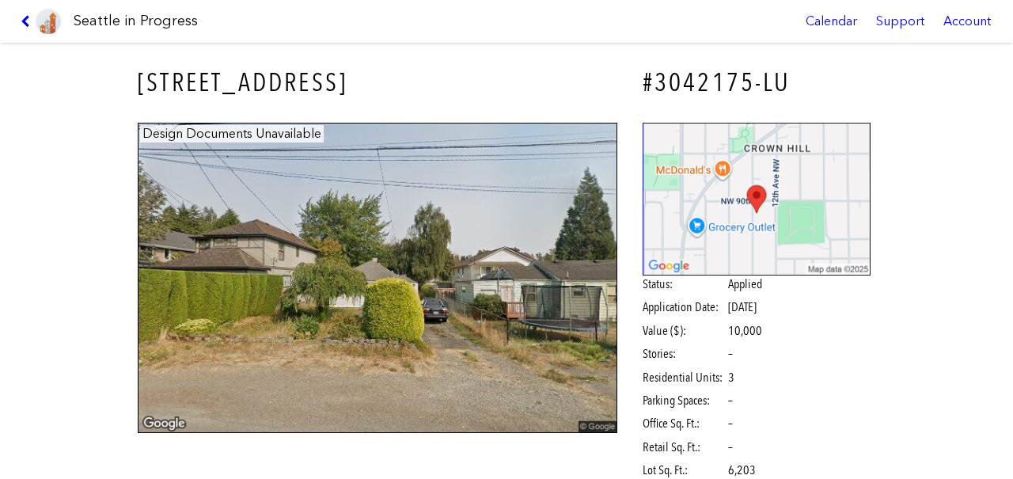
click at [26, 24] on icon at bounding box center [28, 21] width 15 height 13
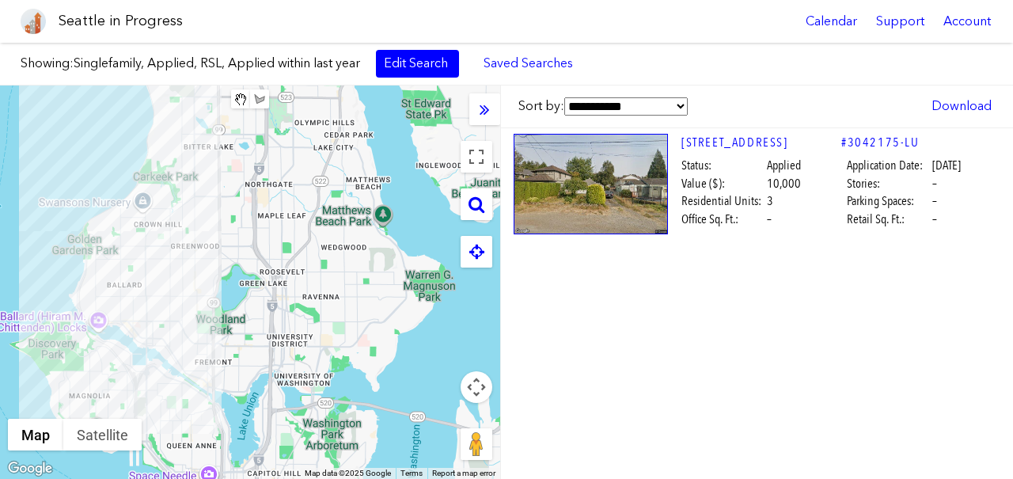
drag, startPoint x: 354, startPoint y: 323, endPoint x: 320, endPoint y: 294, distance: 44.4
click at [320, 294] on div at bounding box center [250, 281] width 500 height 393
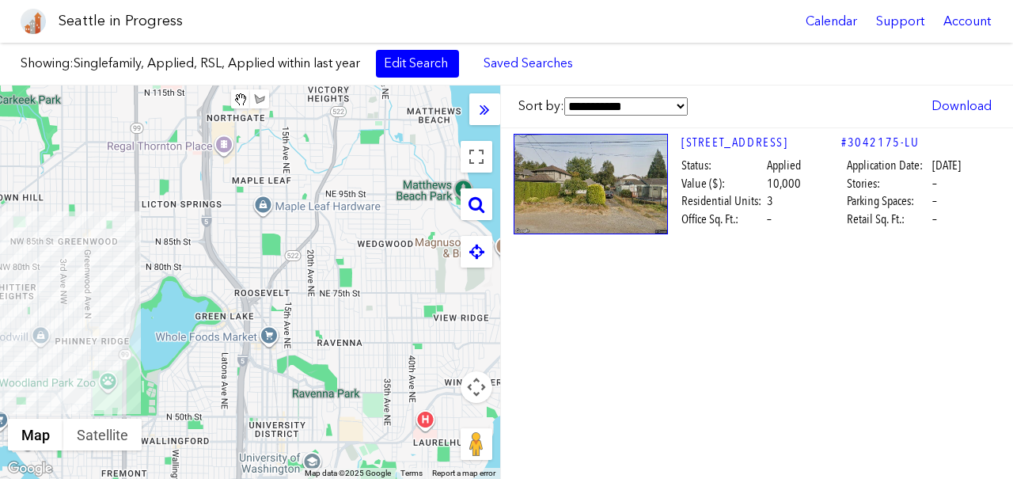
drag, startPoint x: 320, startPoint y: 233, endPoint x: 303, endPoint y: 233, distance: 17.4
click at [320, 233] on div at bounding box center [250, 281] width 500 height 393
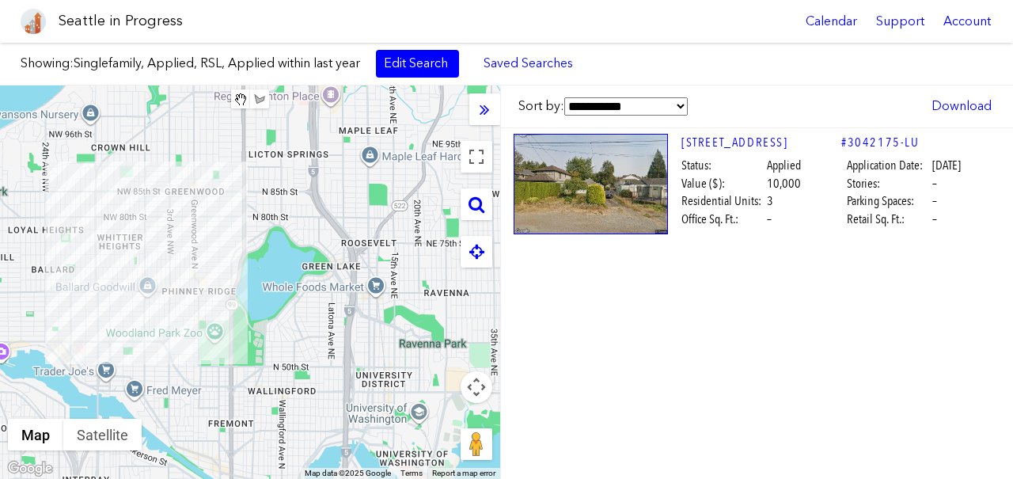
drag, startPoint x: 303, startPoint y: 233, endPoint x: 413, endPoint y: 180, distance: 122.1
click at [413, 181] on div at bounding box center [250, 281] width 500 height 393
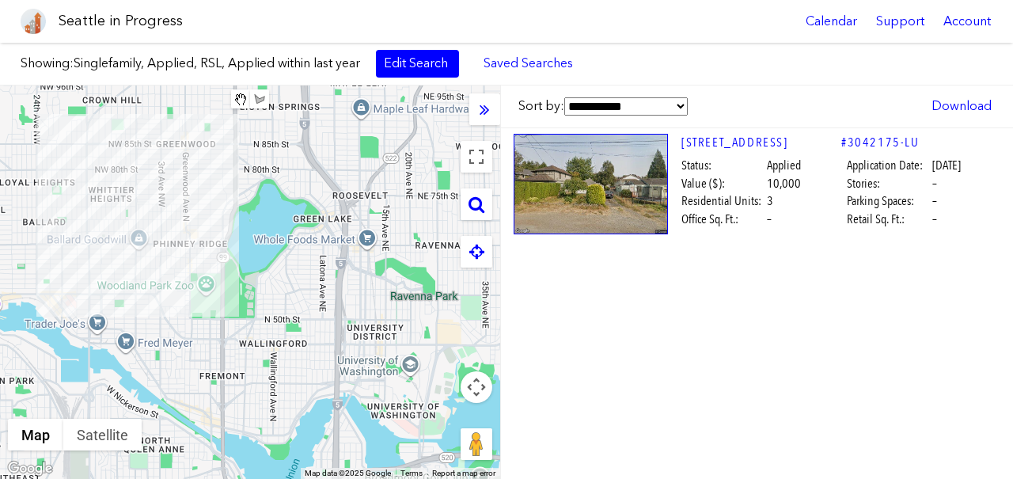
drag, startPoint x: 393, startPoint y: 225, endPoint x: 381, endPoint y: 171, distance: 55.1
click at [381, 171] on div at bounding box center [250, 281] width 500 height 393
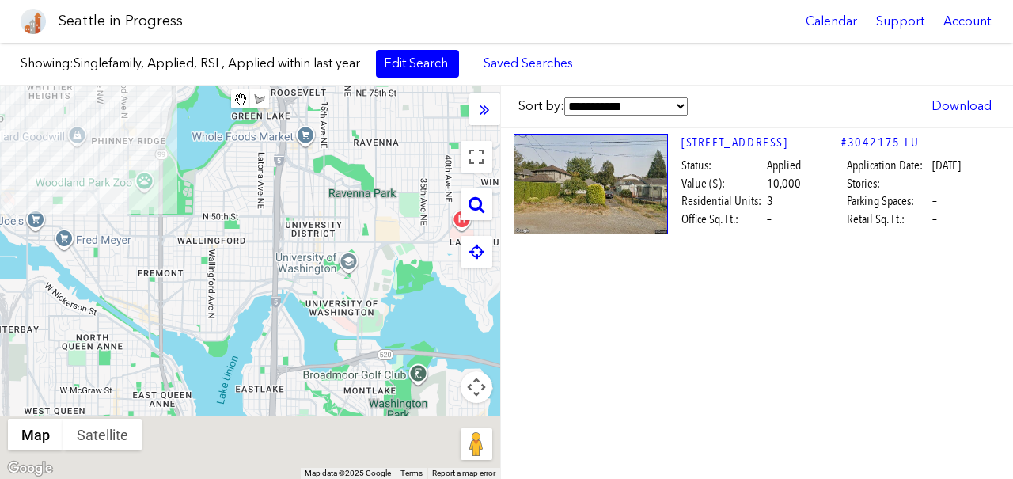
drag, startPoint x: 316, startPoint y: 315, endPoint x: 255, endPoint y: 225, distance: 108.2
click at [256, 225] on div at bounding box center [250, 281] width 500 height 393
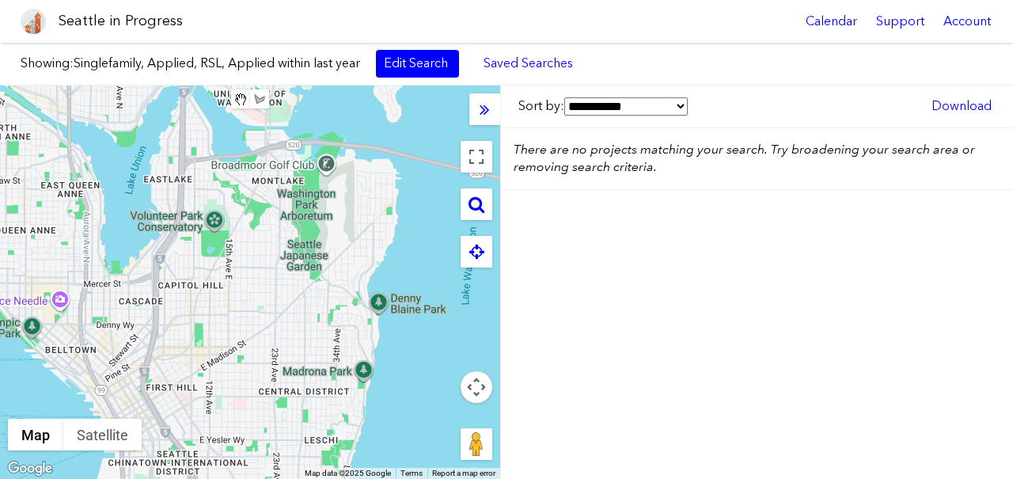
drag, startPoint x: 231, startPoint y: 340, endPoint x: 233, endPoint y: 264, distance: 76.0
click at [233, 264] on div at bounding box center [250, 281] width 500 height 393
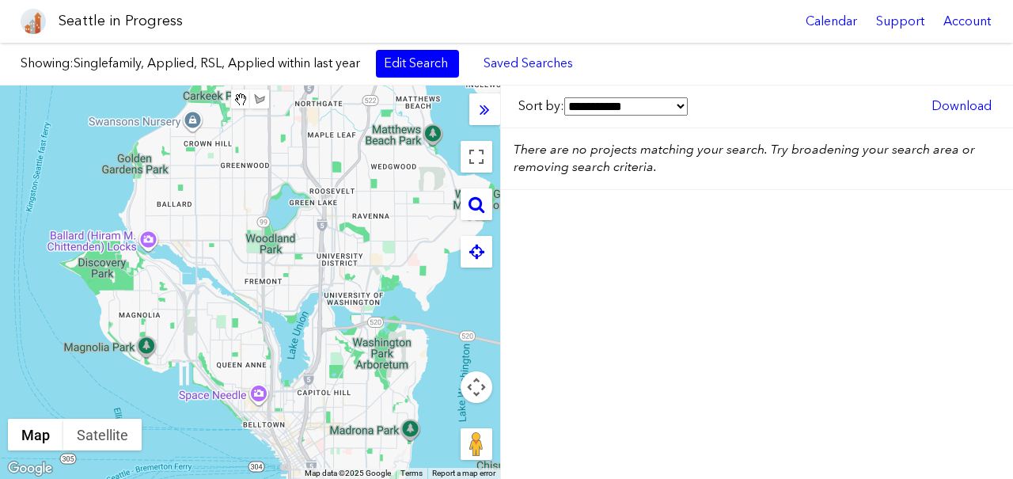
drag, startPoint x: 194, startPoint y: 171, endPoint x: 297, endPoint y: 300, distance: 165.4
click at [297, 300] on div at bounding box center [250, 281] width 500 height 393
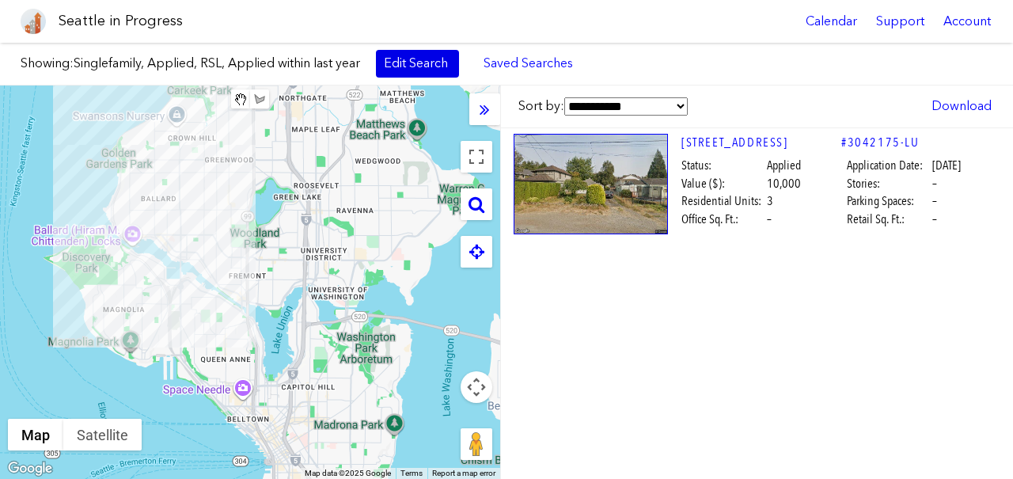
click at [423, 63] on link "Edit Search" at bounding box center [417, 63] width 83 height 27
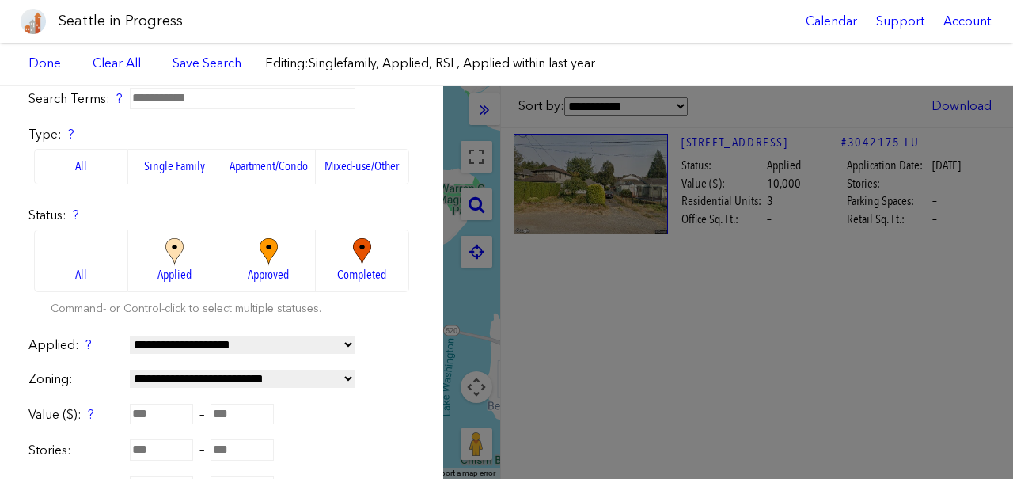
scroll to position [48, 0]
click at [174, 374] on select "**********" at bounding box center [242, 378] width 225 height 18
select select "**"
click at [130, 369] on select "**********" at bounding box center [242, 378] width 225 height 18
click at [409, 112] on form "**********" at bounding box center [221, 399] width 386 height 689
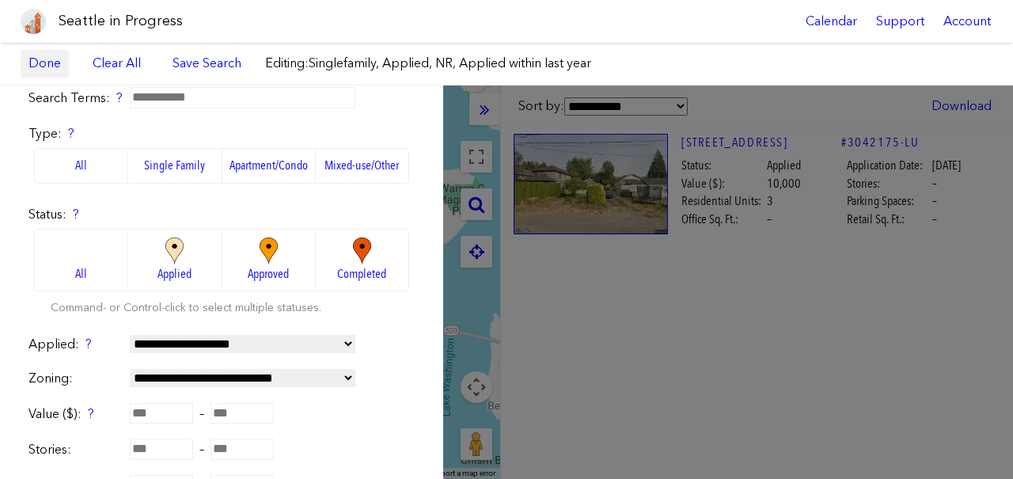
click at [40, 69] on link "Done" at bounding box center [45, 63] width 48 height 27
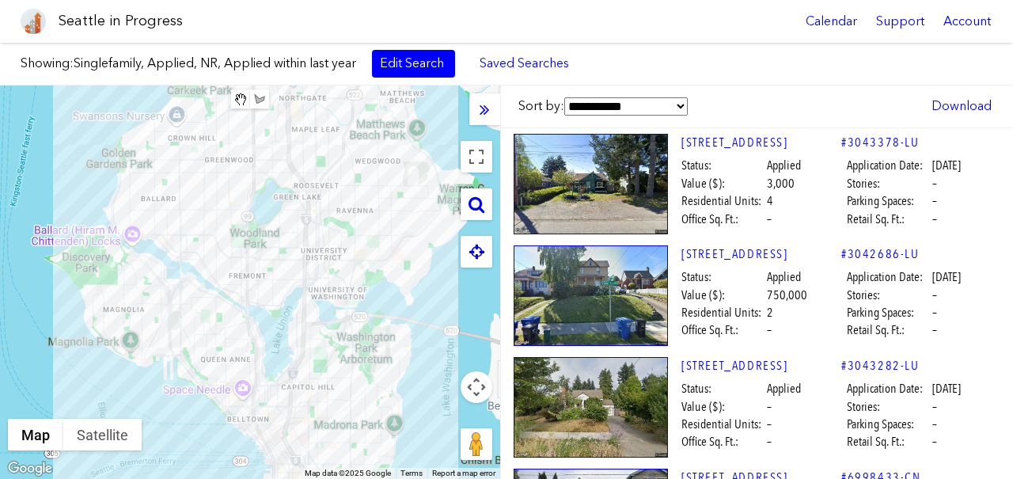
click at [237, 203] on div at bounding box center [250, 281] width 500 height 393
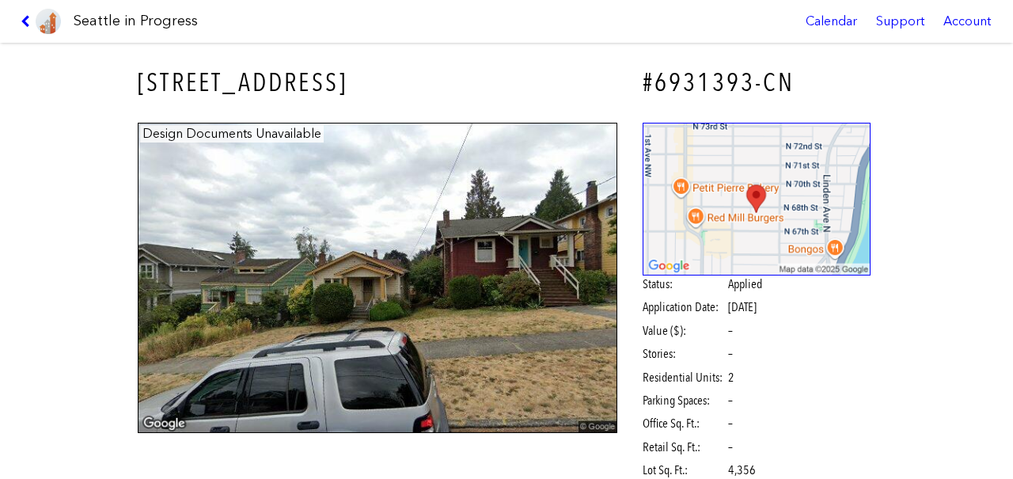
click at [204, 78] on h3 "[STREET_ADDRESS]" at bounding box center [377, 83] width 479 height 36
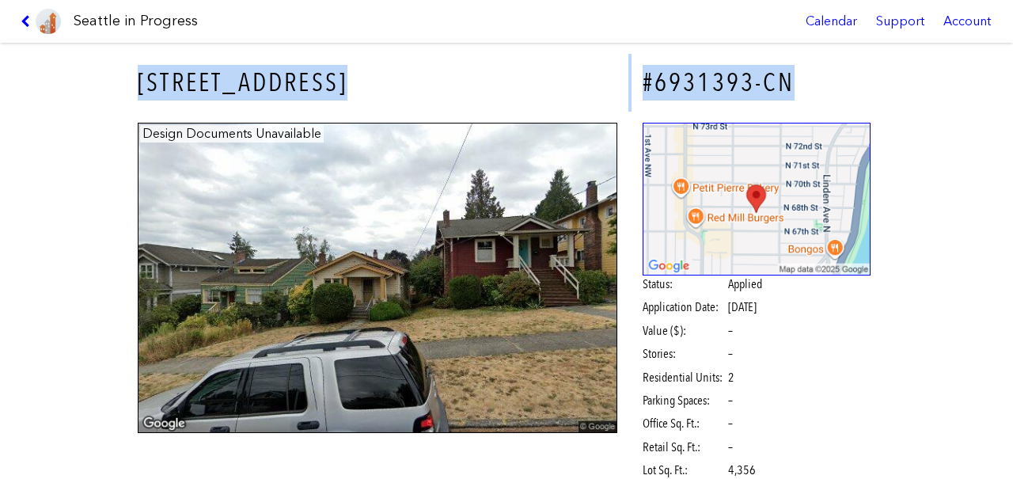
click at [204, 78] on h3 "[STREET_ADDRESS]" at bounding box center [377, 83] width 479 height 36
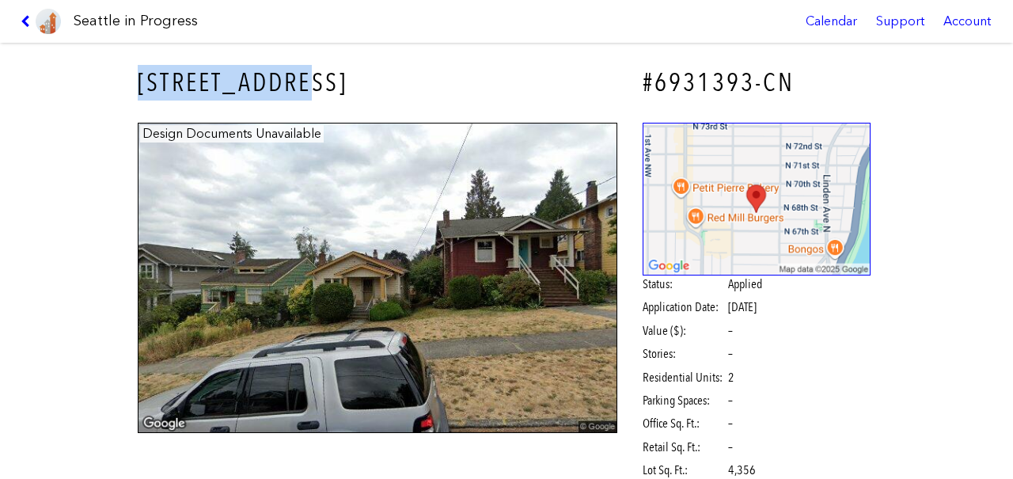
drag, startPoint x: 129, startPoint y: 78, endPoint x: 328, endPoint y: 78, distance: 199.4
click at [328, 78] on div "[STREET_ADDRESS]" at bounding box center [378, 83] width 502 height 58
copy h3 "[STREET_ADDRESS]"
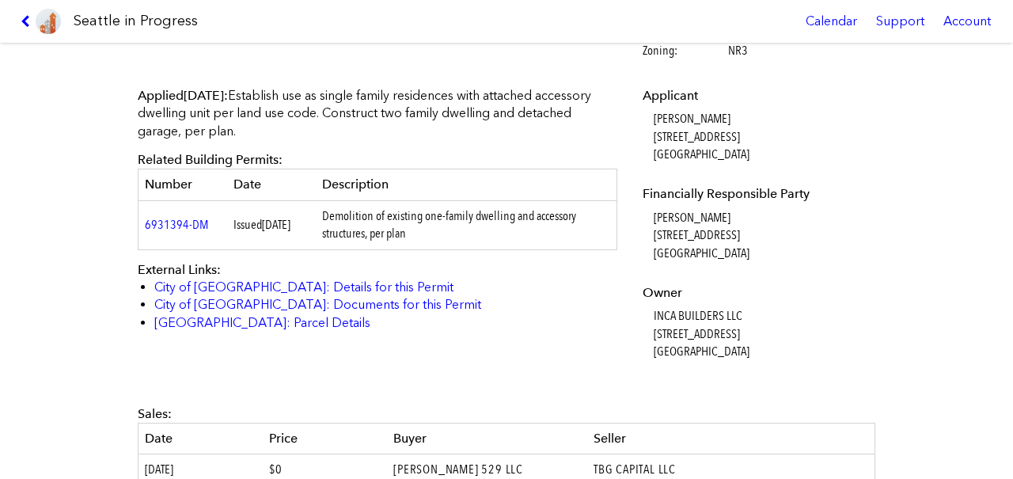
scroll to position [392, 0]
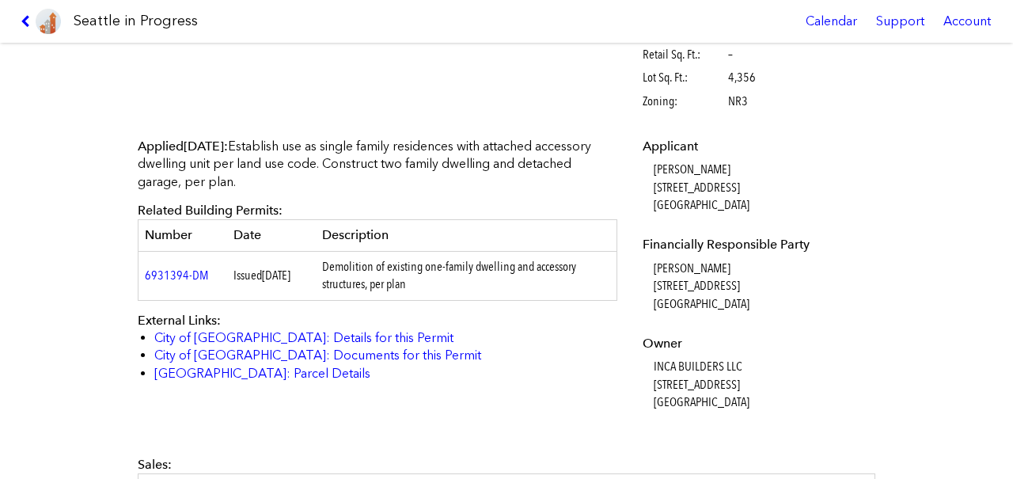
click at [28, 13] on link at bounding box center [40, 21] width 53 height 43
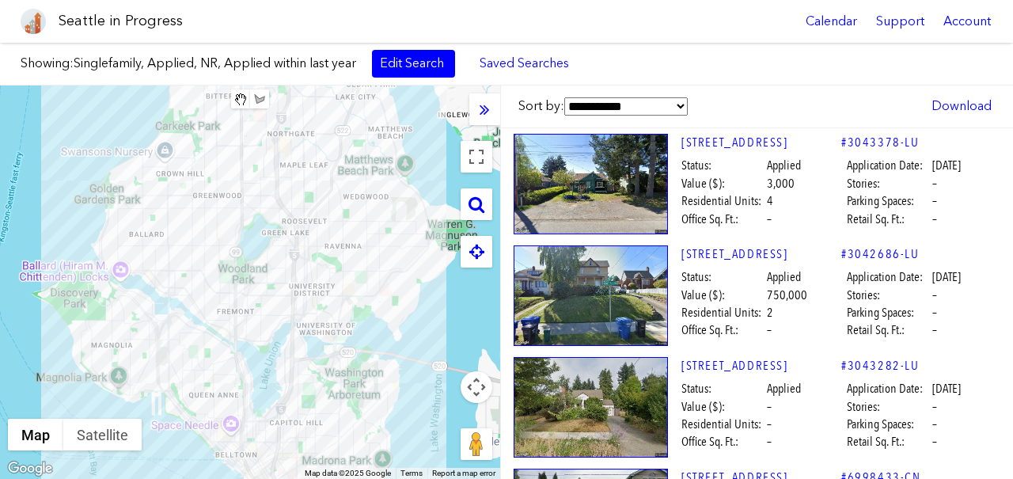
drag, startPoint x: 271, startPoint y: 179, endPoint x: 259, endPoint y: 218, distance: 41.3
click at [259, 218] on div at bounding box center [250, 281] width 500 height 393
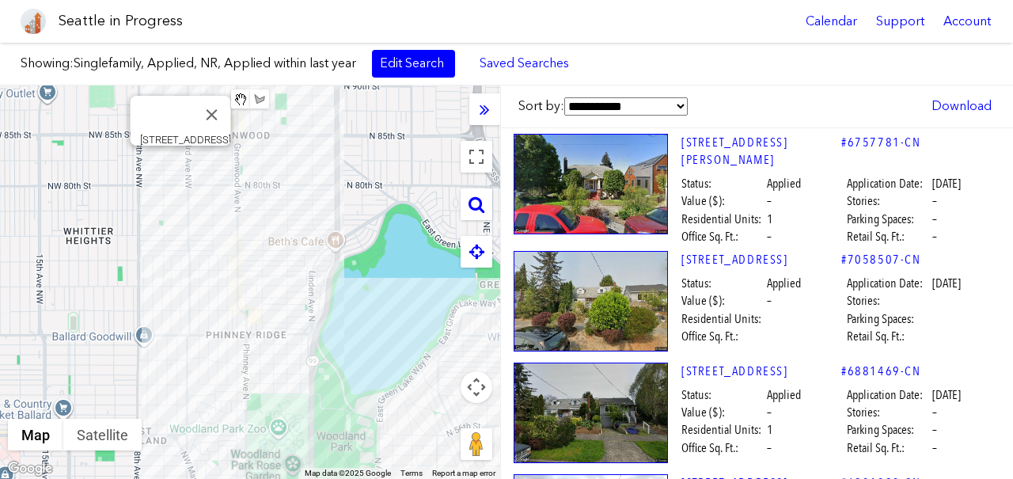
click at [178, 160] on div "[STREET_ADDRESS]" at bounding box center [250, 281] width 500 height 393
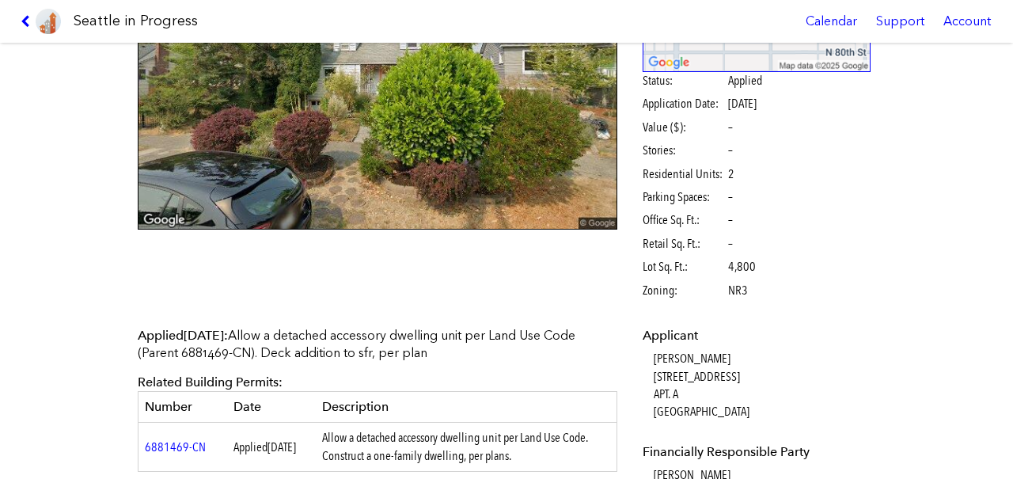
scroll to position [149, 0]
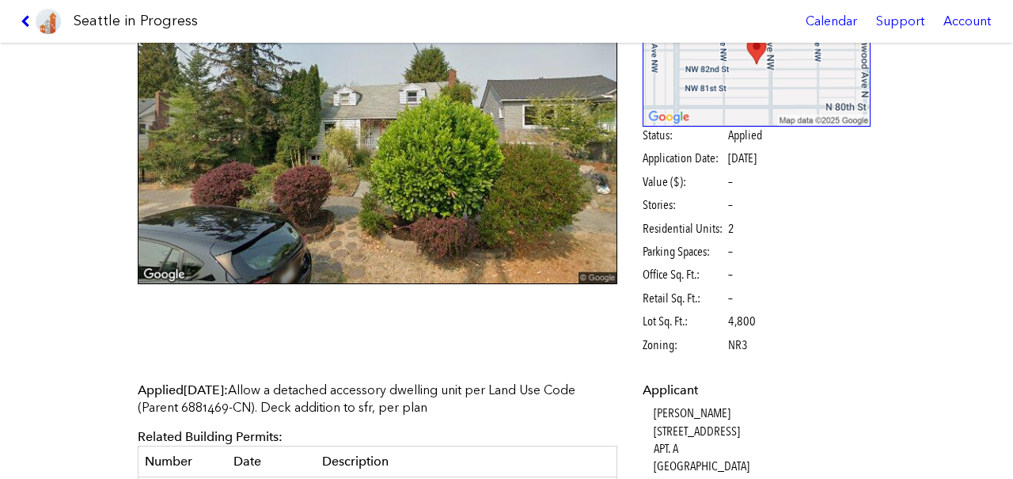
click at [28, 19] on icon at bounding box center [28, 21] width 15 height 13
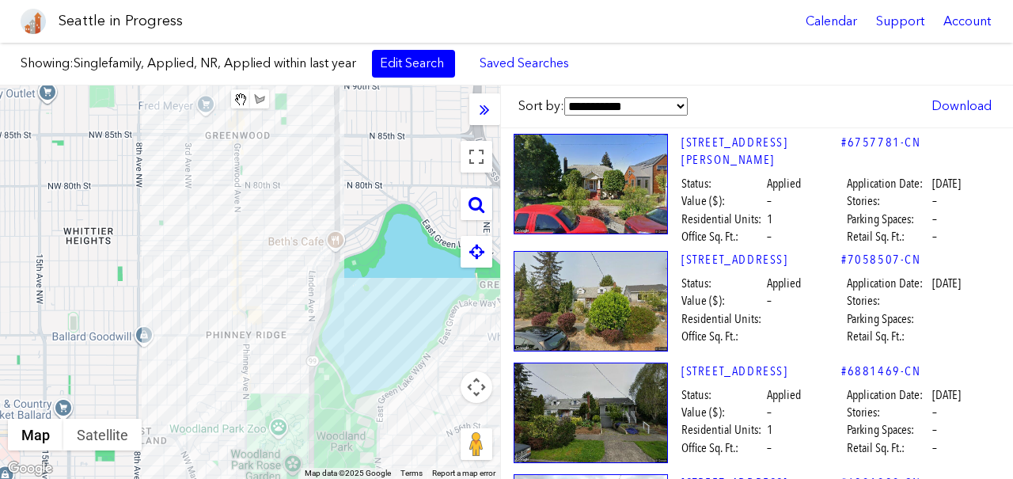
click at [171, 169] on div at bounding box center [250, 281] width 500 height 393
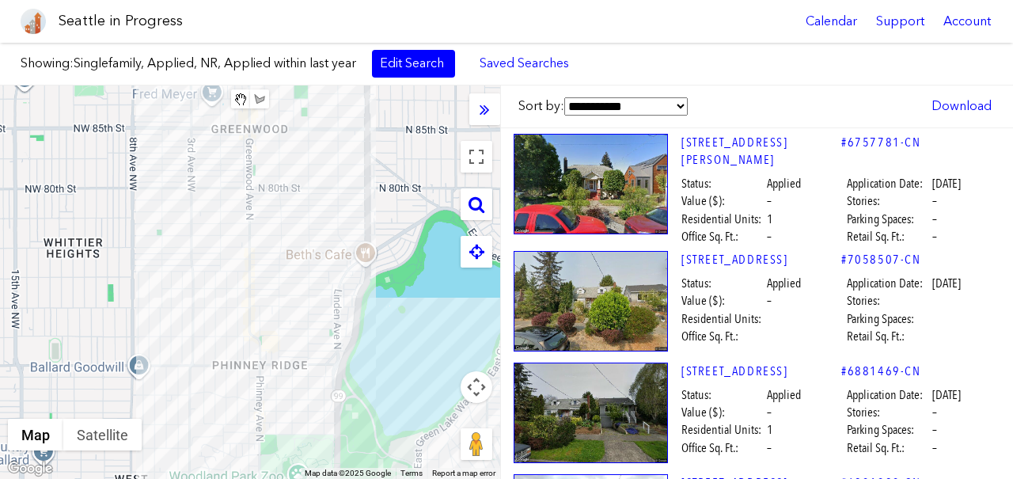
click at [171, 169] on div at bounding box center [250, 281] width 500 height 393
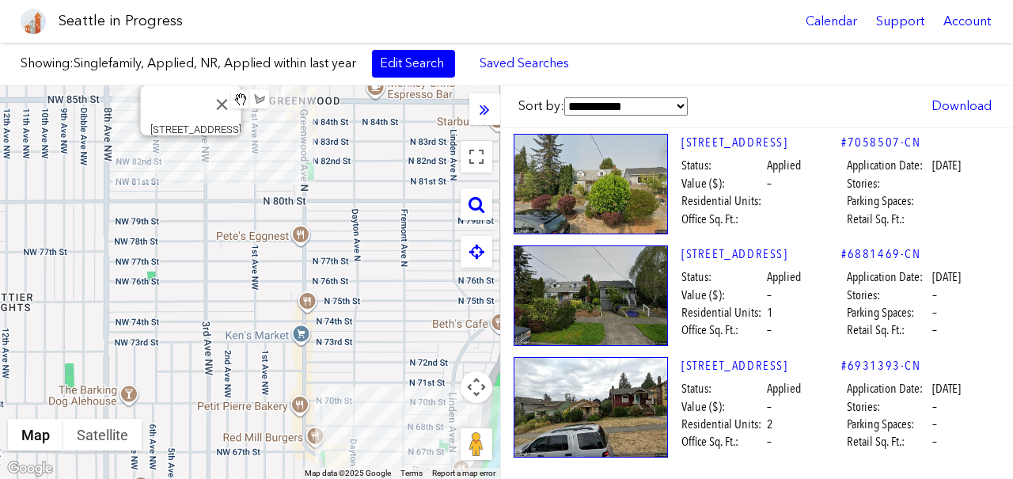
click at [184, 149] on div "[STREET_ADDRESS]" at bounding box center [250, 281] width 500 height 393
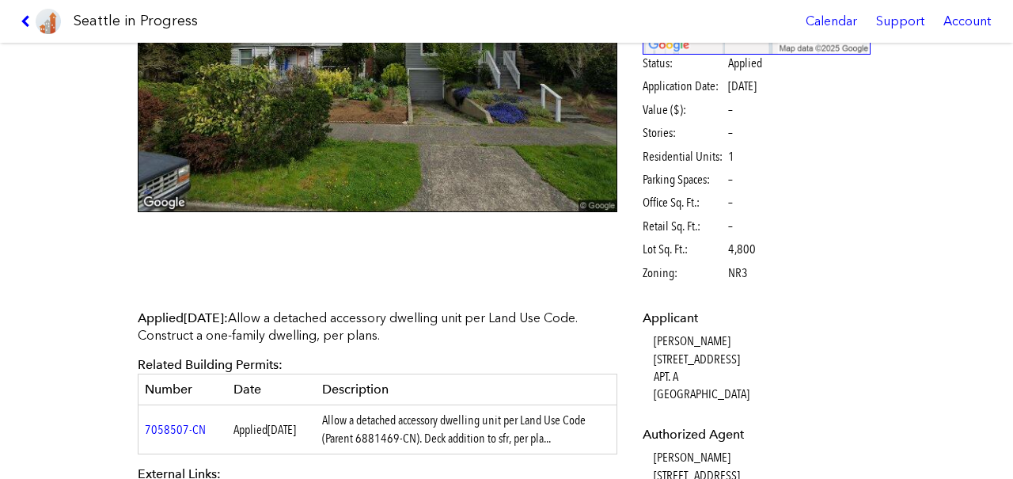
scroll to position [302, 0]
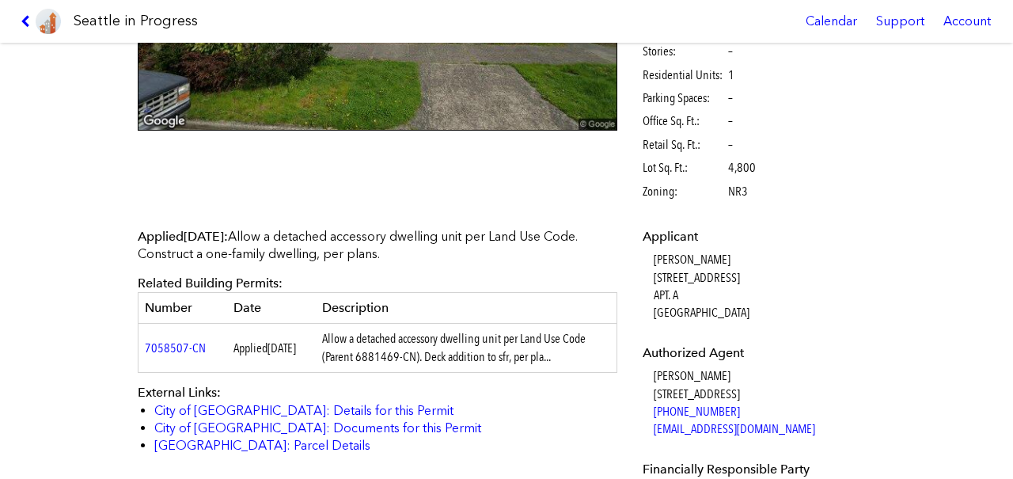
click at [19, 18] on link at bounding box center [40, 21] width 53 height 43
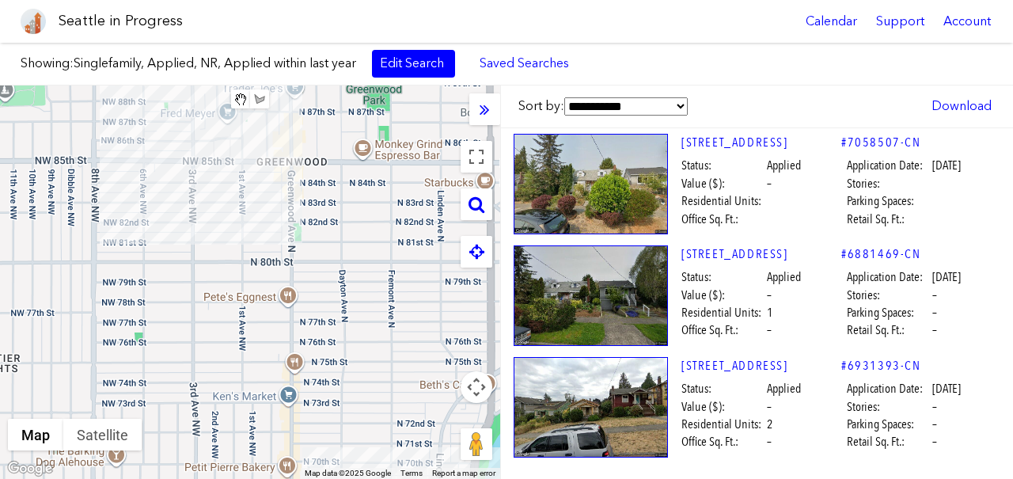
drag, startPoint x: 255, startPoint y: 255, endPoint x: 239, endPoint y: 318, distance: 65.2
click at [241, 318] on div at bounding box center [250, 281] width 500 height 393
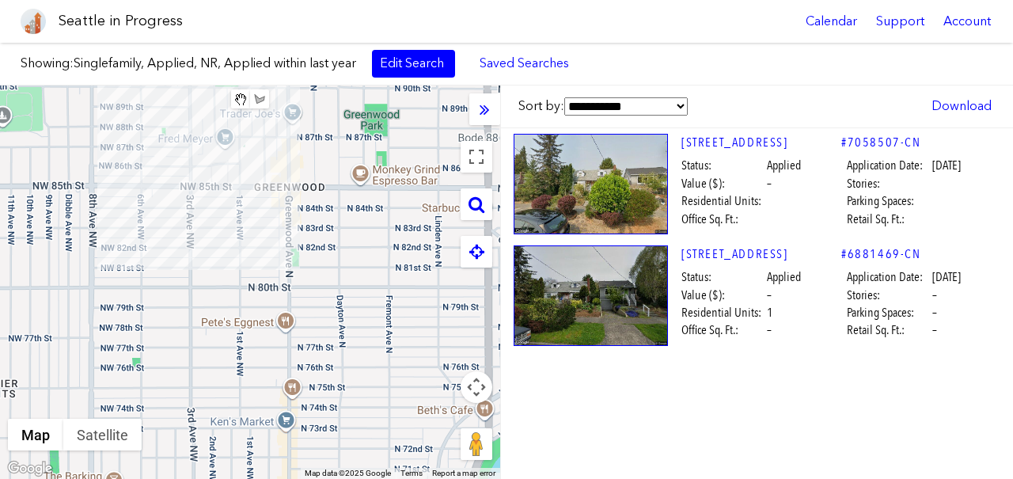
drag, startPoint x: 240, startPoint y: 221, endPoint x: 237, endPoint y: 366, distance: 144.8
click at [237, 366] on div at bounding box center [250, 281] width 500 height 393
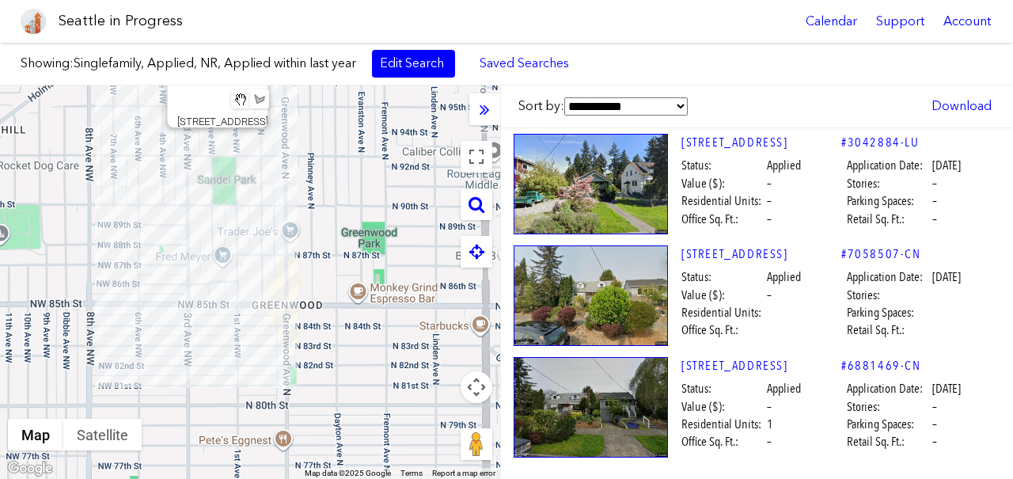
click at [212, 143] on div "[STREET_ADDRESS]" at bounding box center [250, 281] width 500 height 393
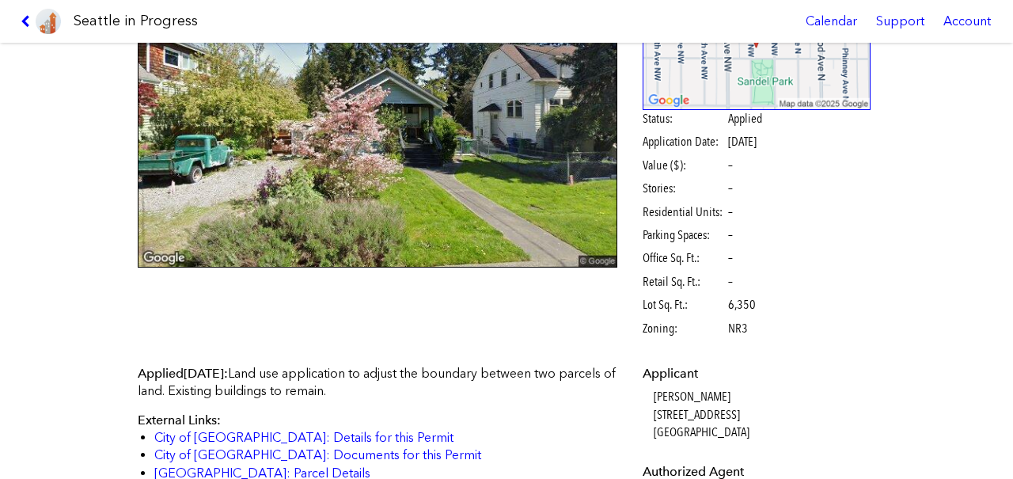
scroll to position [182, 0]
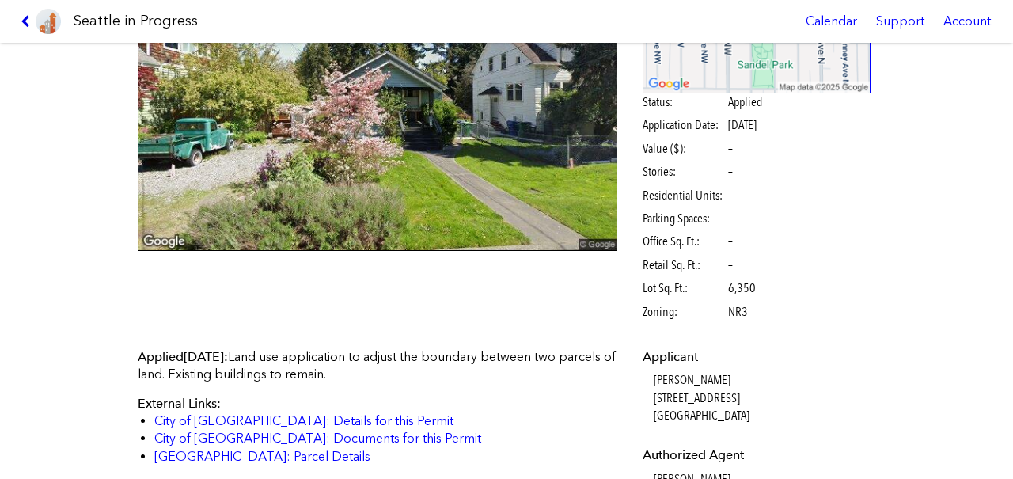
click at [26, 18] on icon at bounding box center [28, 21] width 15 height 13
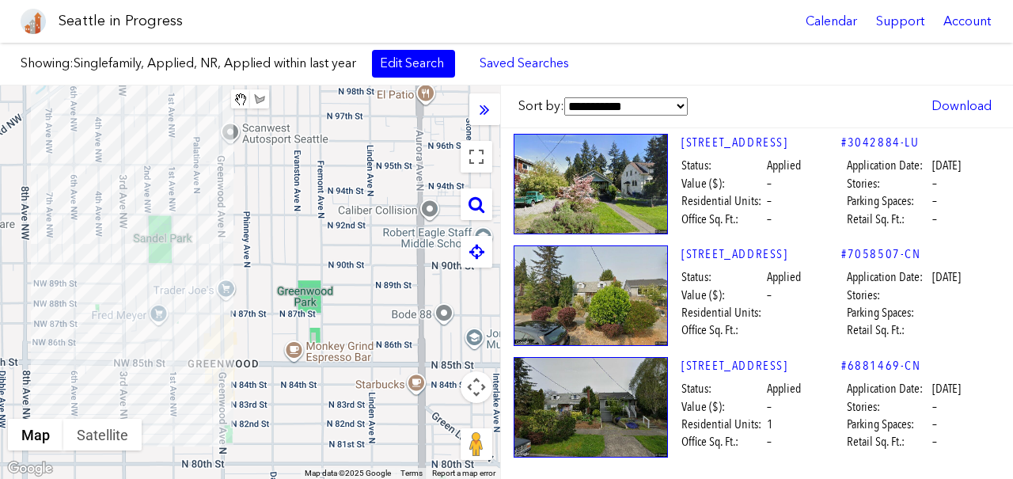
drag, startPoint x: 279, startPoint y: 267, endPoint x: 208, endPoint y: 327, distance: 93.2
click at [208, 327] on div at bounding box center [250, 281] width 500 height 393
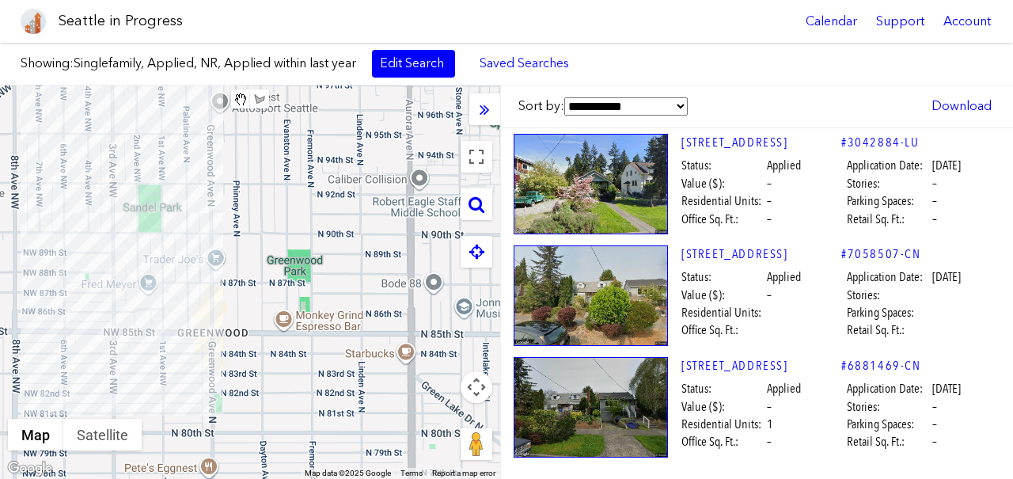
drag, startPoint x: 263, startPoint y: 366, endPoint x: 255, endPoint y: 302, distance: 64.7
click at [256, 302] on div at bounding box center [250, 281] width 500 height 393
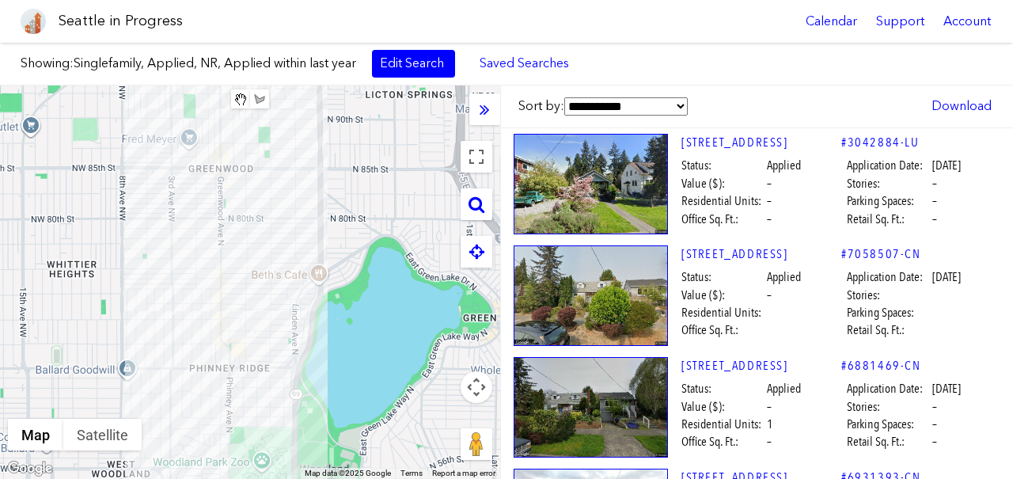
drag, startPoint x: 255, startPoint y: 388, endPoint x: 251, endPoint y: 212, distance: 175.7
click at [251, 212] on div at bounding box center [250, 281] width 500 height 393
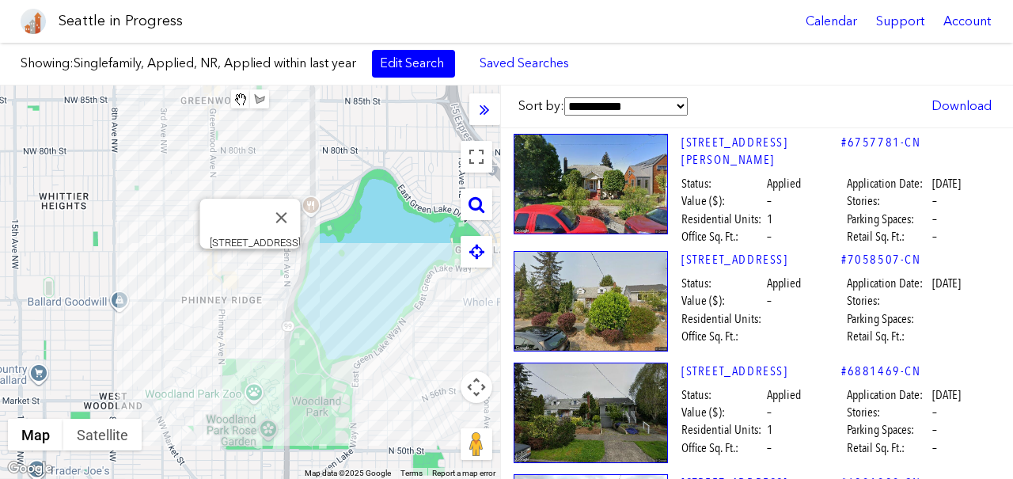
click at [250, 263] on div "[STREET_ADDRESS]" at bounding box center [250, 281] width 500 height 393
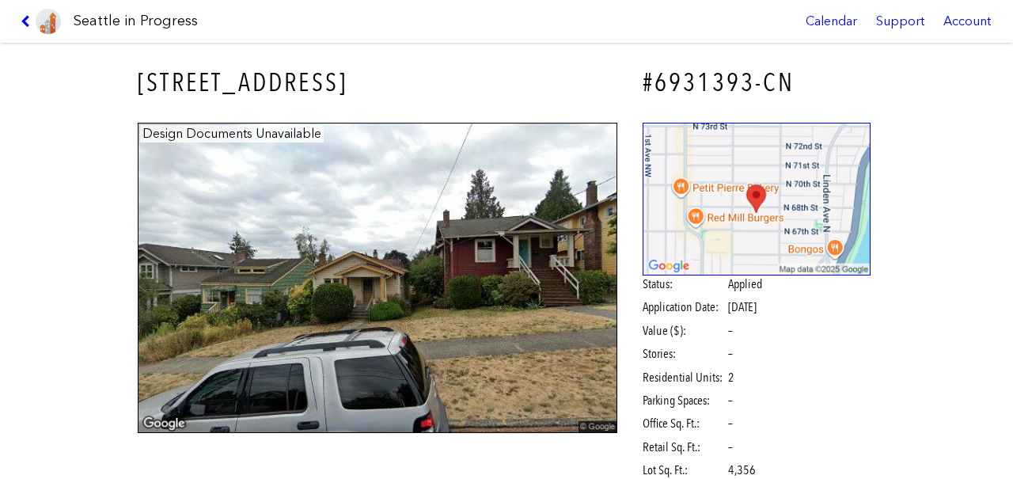
click at [36, 282] on div "[STREET_ADDRESS] #6931393-CN Design Documents Unavailable Status: Applied Appli…" at bounding box center [506, 261] width 1013 height 436
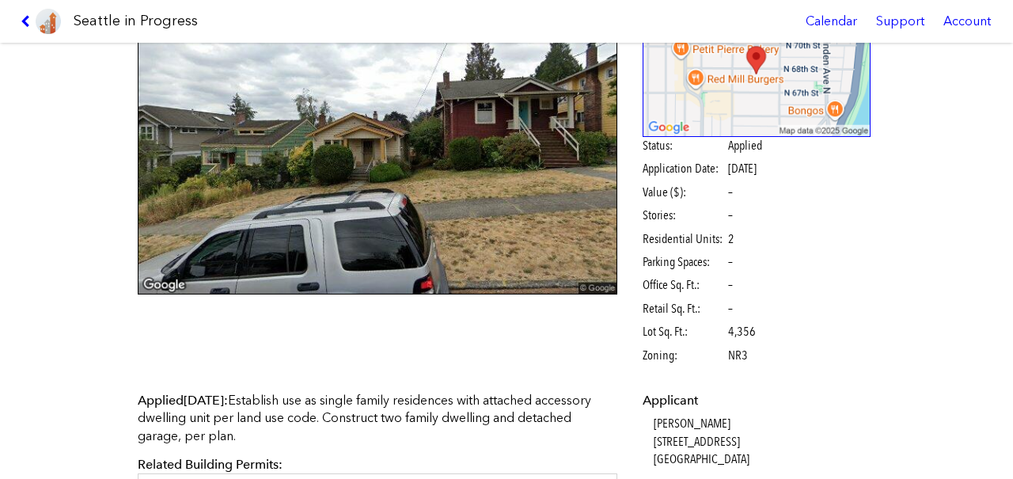
scroll to position [267, 0]
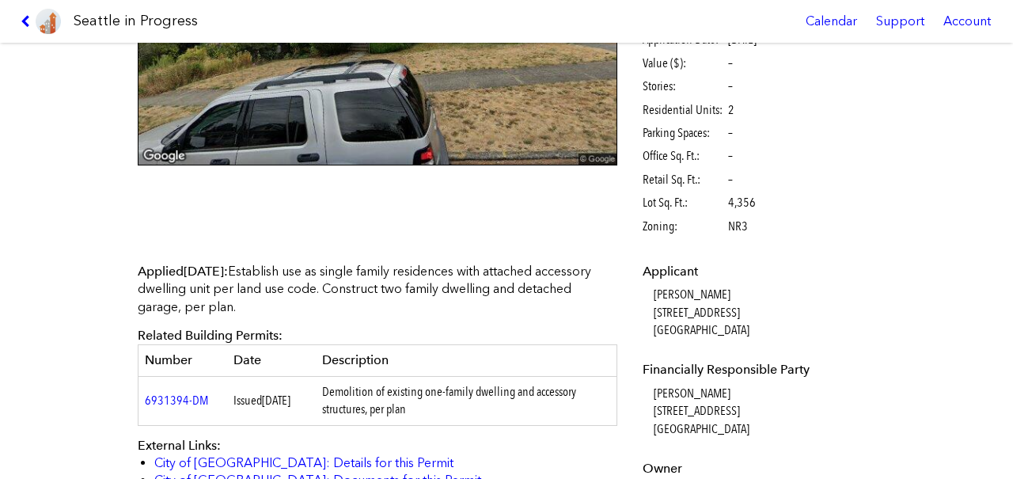
click at [878, 290] on div "Applicant [PERSON_NAME] [STREET_ADDRESS] Financially Responsible Party [PERSON_…" at bounding box center [756, 411] width 251 height 318
